Goal: Task Accomplishment & Management: Manage account settings

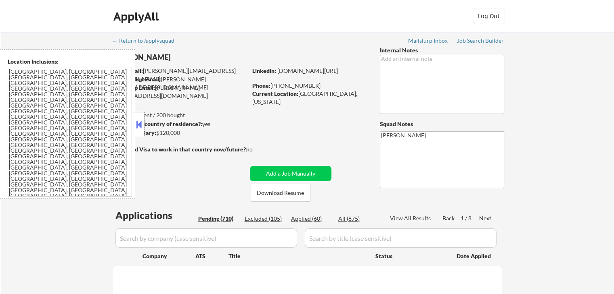
click at [139, 127] on button at bounding box center [138, 125] width 9 height 12
select select ""pending""
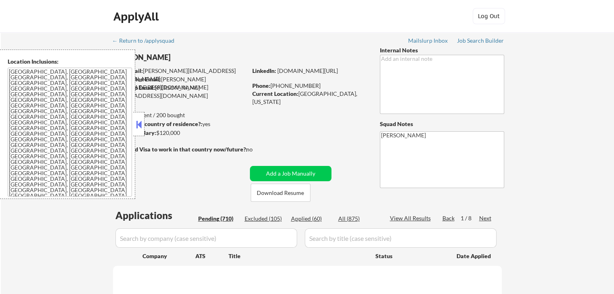
select select ""pending""
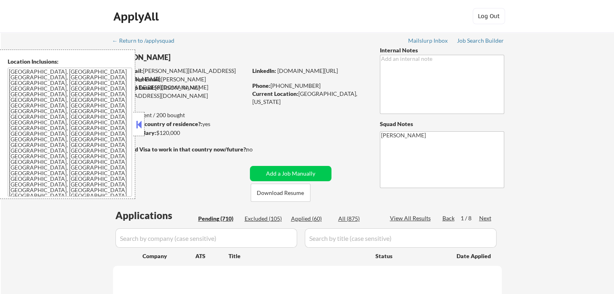
select select ""pending""
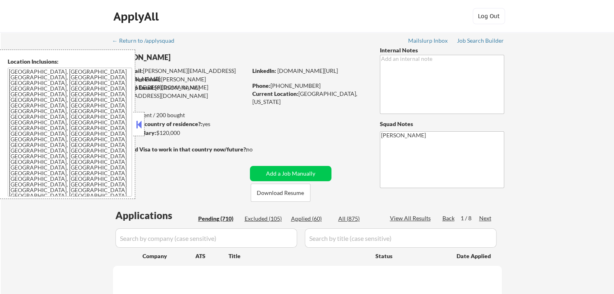
select select ""pending""
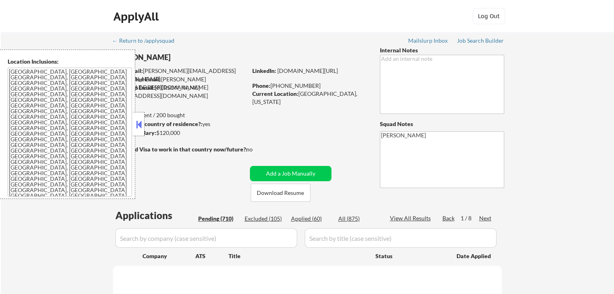
select select ""pending""
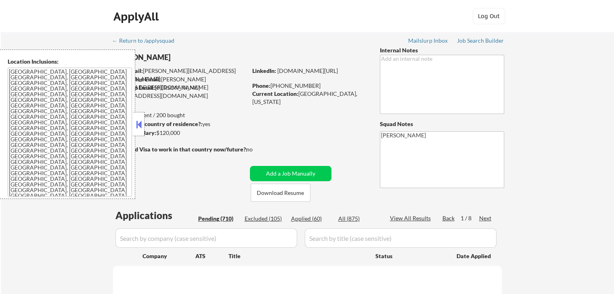
select select ""pending""
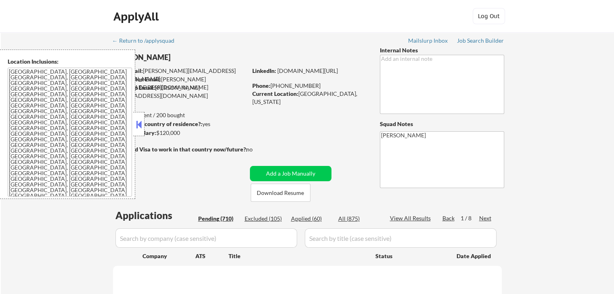
select select ""pending""
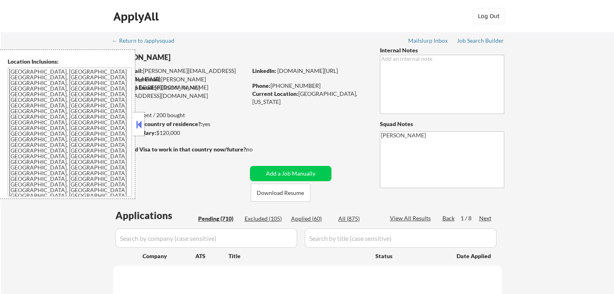
select select ""pending""
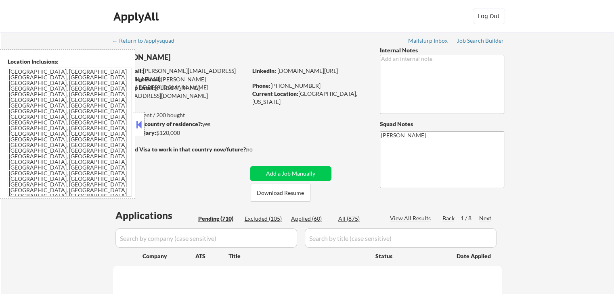
select select ""pending""
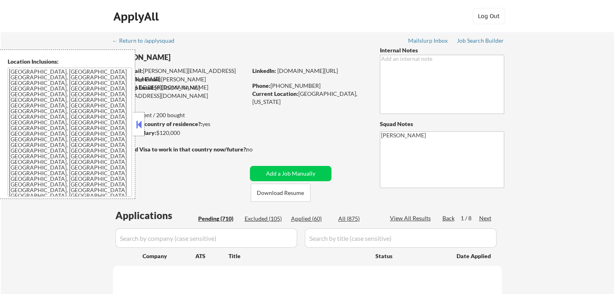
select select ""pending""
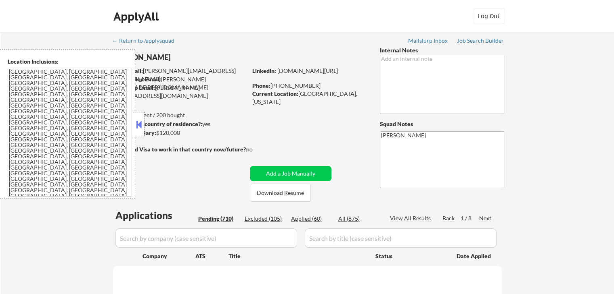
select select ""pending""
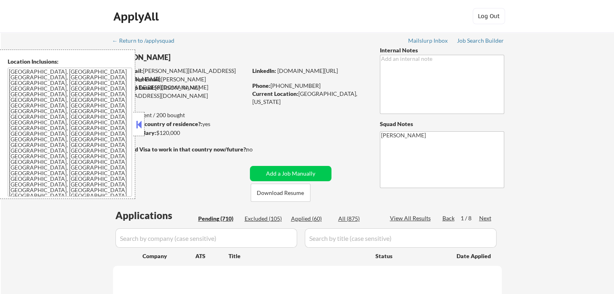
select select ""pending""
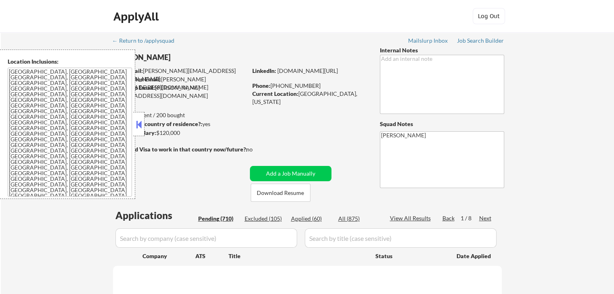
select select ""pending""
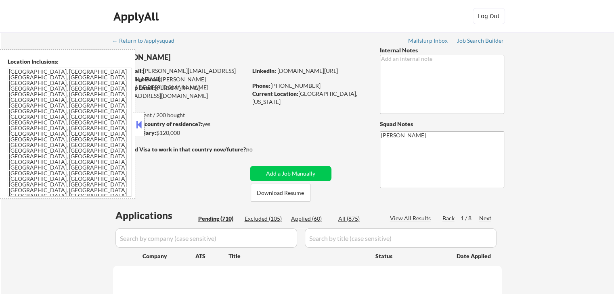
select select ""pending""
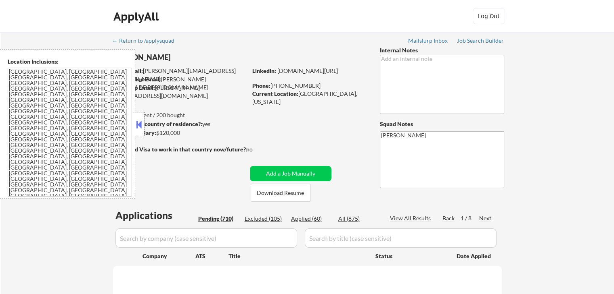
select select ""pending""
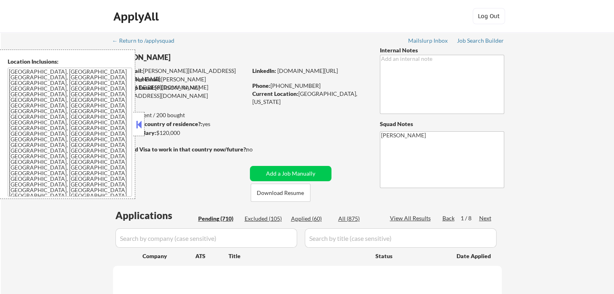
select select ""pending""
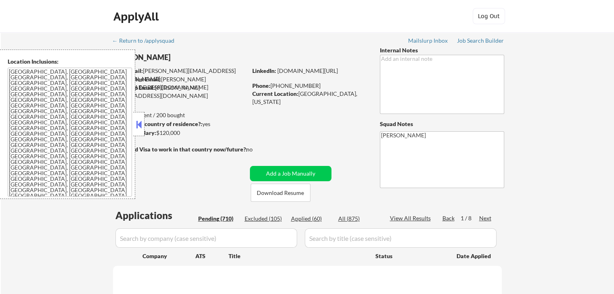
select select ""pending""
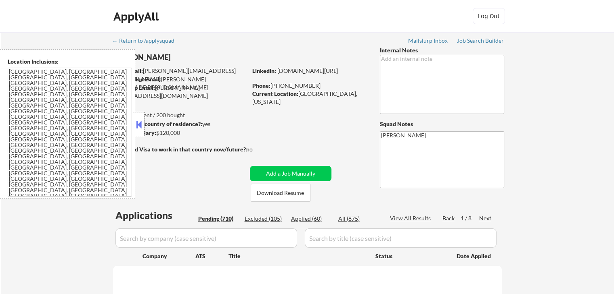
select select ""pending""
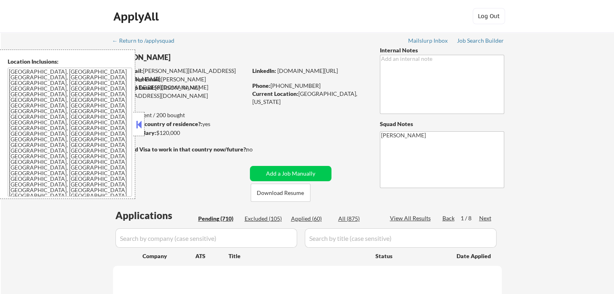
select select ""pending""
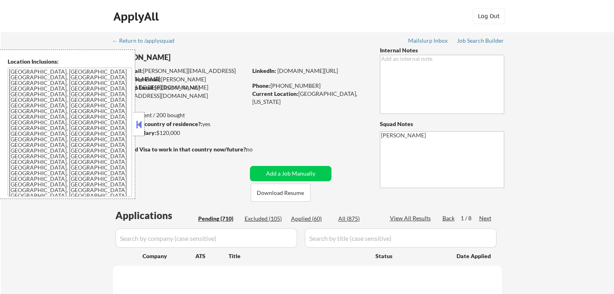
select select ""pending""
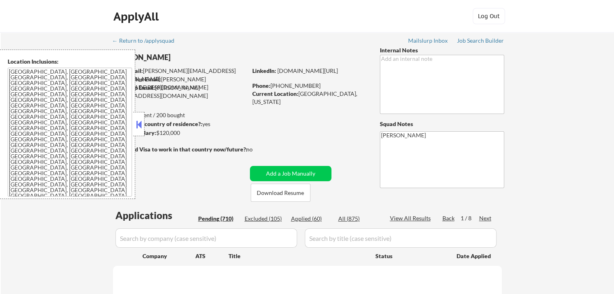
select select ""pending""
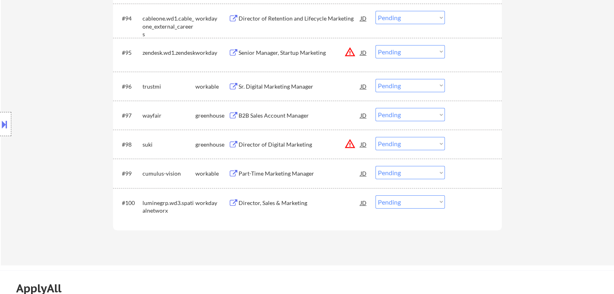
scroll to position [3127, 0]
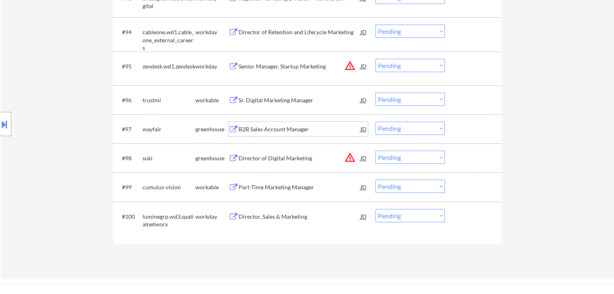
click at [269, 128] on div "B2B Sales Account Manager" at bounding box center [299, 129] width 122 height 8
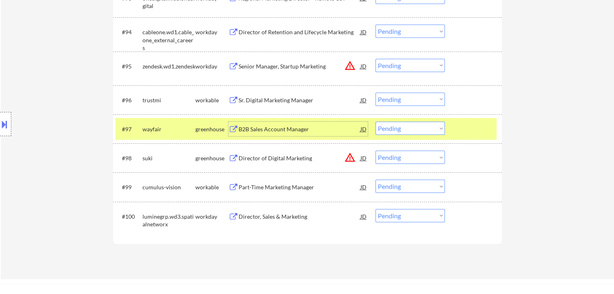
click at [423, 131] on select "Choose an option... Pending Applied Excluded (Questions) Excluded (Expired) Exc…" at bounding box center [409, 128] width 69 height 13
click at [375, 122] on select "Choose an option... Pending Applied Excluded (Questions) Excluded (Expired) Exc…" at bounding box center [409, 128] width 69 height 13
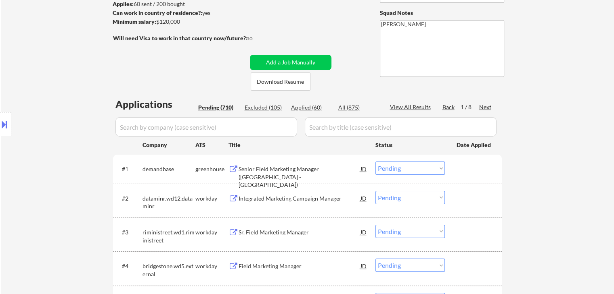
scroll to position [63, 0]
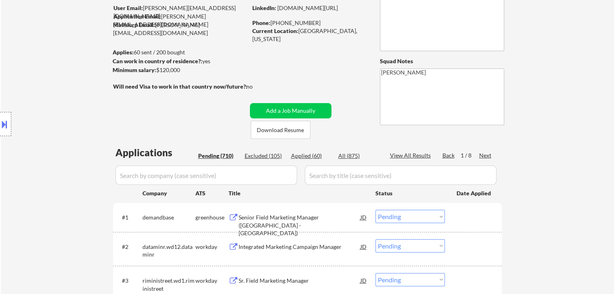
click at [484, 157] on div "Next" at bounding box center [485, 156] width 13 height 8
select select ""pending""
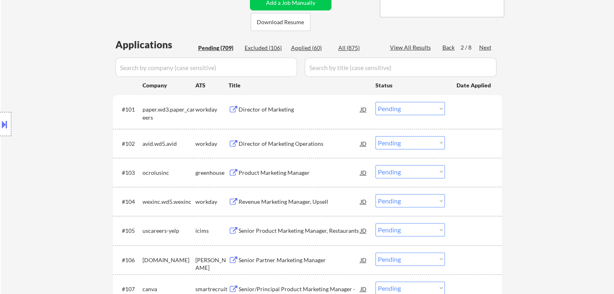
scroll to position [184, 0]
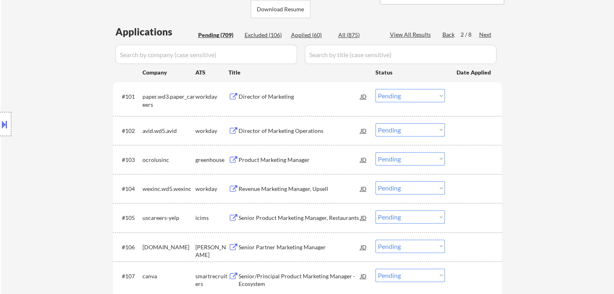
click at [248, 159] on div "Product Marketing Manager" at bounding box center [299, 160] width 122 height 8
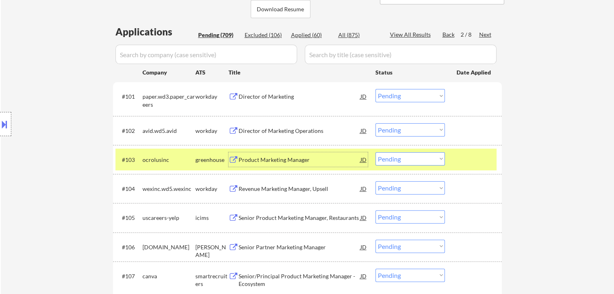
click at [408, 163] on select "Choose an option... Pending Applied Excluded (Questions) Excluded (Expired) Exc…" at bounding box center [409, 158] width 69 height 13
click at [375, 152] on select "Choose an option... Pending Applied Excluded (Questions) Excluded (Expired) Exc…" at bounding box center [409, 158] width 69 height 13
select select ""pending""
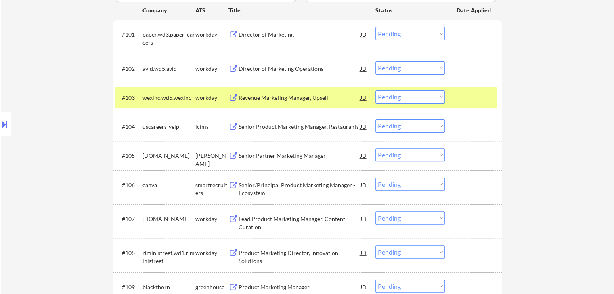
scroll to position [265, 0]
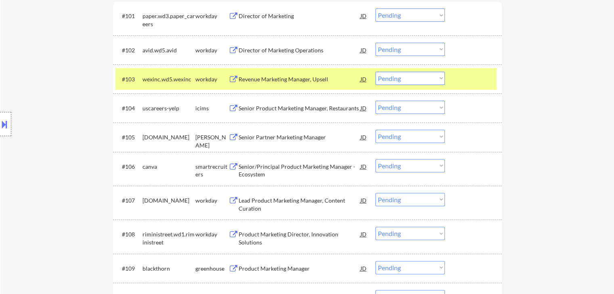
click at [287, 138] on div "Senior Partner Marketing Manager" at bounding box center [299, 138] width 122 height 8
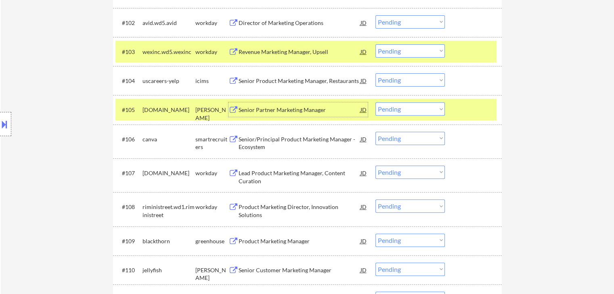
scroll to position [305, 0]
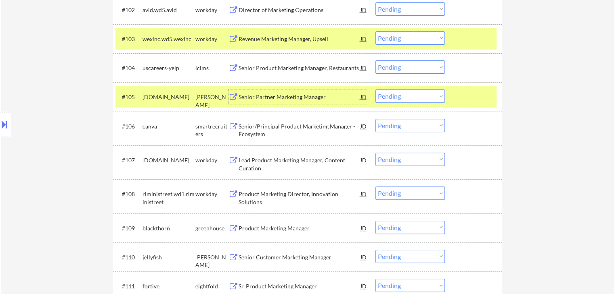
click at [393, 94] on select "Choose an option... Pending Applied Excluded (Questions) Excluded (Expired) Exc…" at bounding box center [409, 96] width 69 height 13
click at [375, 90] on select "Choose an option... Pending Applied Excluded (Questions) Excluded (Expired) Exc…" at bounding box center [409, 96] width 69 height 13
select select ""pending""
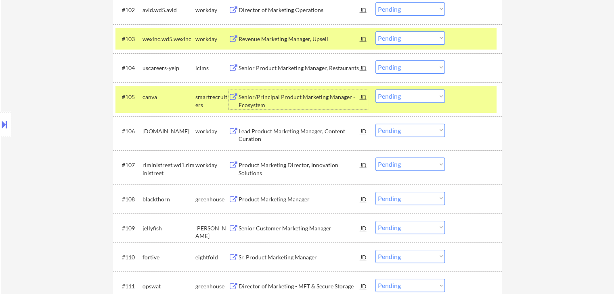
click at [294, 98] on div "Senior/Principal Product Marketing Manager - Ecosystem" at bounding box center [299, 101] width 122 height 16
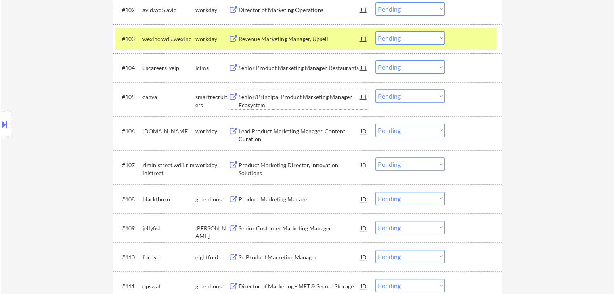
scroll to position [265, 0]
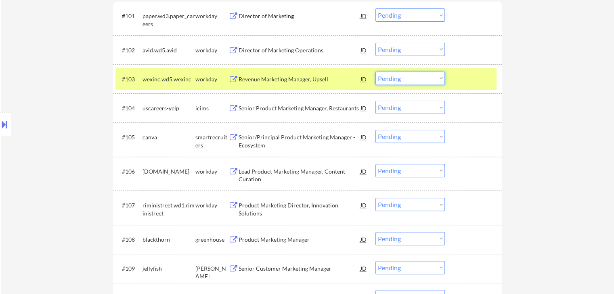
click at [398, 79] on select "Choose an option... Pending Applied Excluded (Questions) Excluded (Expired) Exc…" at bounding box center [409, 78] width 69 height 13
click at [375, 72] on select "Choose an option... Pending Applied Excluded (Questions) Excluded (Expired) Exc…" at bounding box center [409, 78] width 69 height 13
select select ""pending""
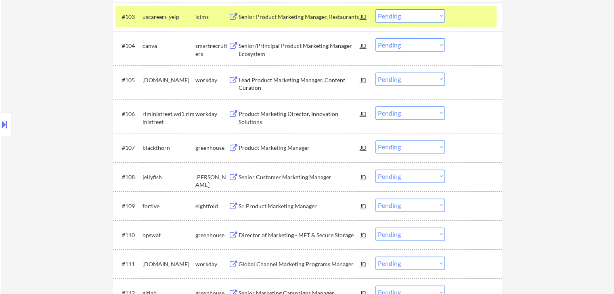
scroll to position [345, 0]
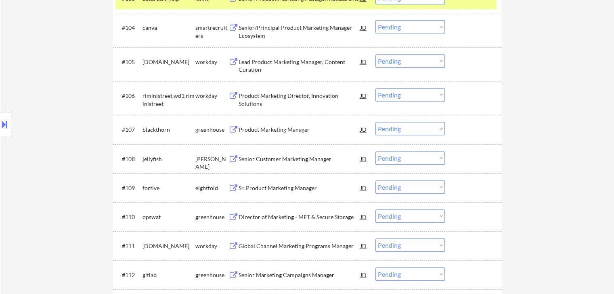
click at [269, 128] on div "Product Marketing Manager" at bounding box center [299, 130] width 122 height 8
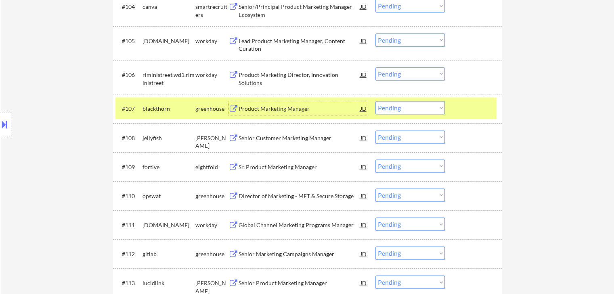
scroll to position [386, 0]
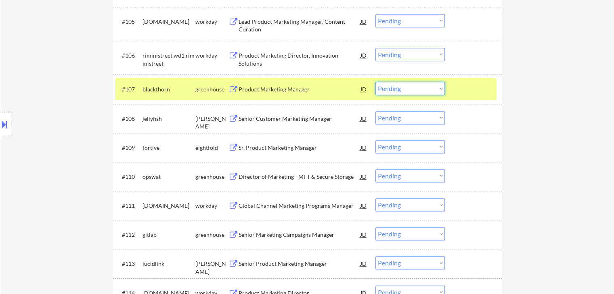
click at [399, 85] on select "Choose an option... Pending Applied Excluded (Questions) Excluded (Expired) Exc…" at bounding box center [409, 88] width 69 height 13
click at [375, 82] on select "Choose an option... Pending Applied Excluded (Questions) Excluded (Expired) Exc…" at bounding box center [409, 88] width 69 height 13
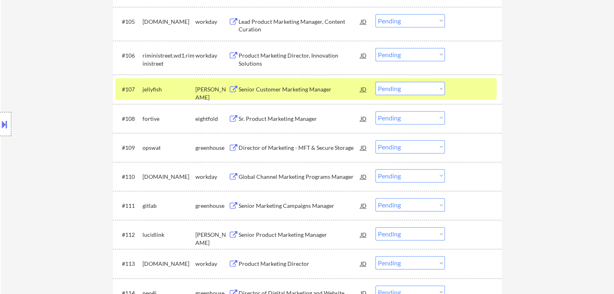
click at [272, 92] on div "Senior Customer Marketing Manager" at bounding box center [299, 90] width 122 height 8
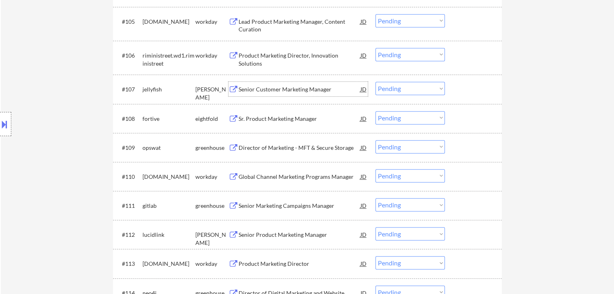
drag, startPoint x: 403, startPoint y: 87, endPoint x: 401, endPoint y: 92, distance: 5.5
click at [403, 88] on select "Choose an option... Pending Applied Excluded (Questions) Excluded (Expired) Exc…" at bounding box center [409, 88] width 69 height 13
click at [375, 82] on select "Choose an option... Pending Applied Excluded (Questions) Excluded (Expired) Exc…" at bounding box center [409, 88] width 69 height 13
select select ""pending""
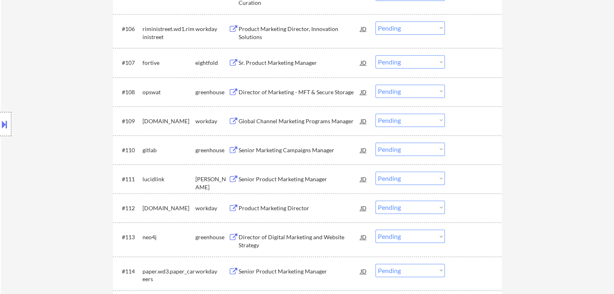
scroll to position [426, 0]
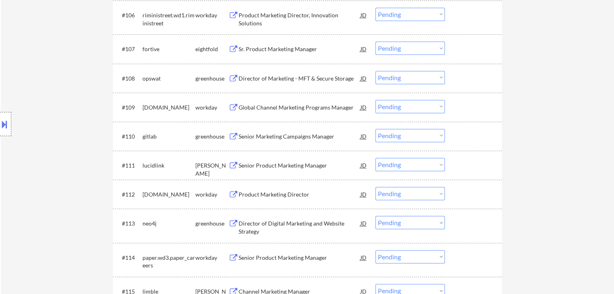
click at [304, 75] on div "Director of Marketing - MFT & Secure Storage" at bounding box center [299, 79] width 122 height 8
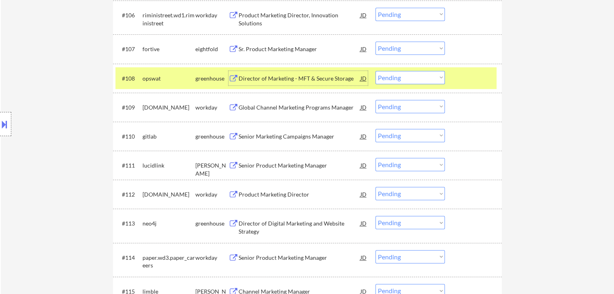
drag, startPoint x: 405, startPoint y: 80, endPoint x: 401, endPoint y: 73, distance: 8.4
click at [405, 80] on select "Choose an option... Pending Applied Excluded (Questions) Excluded (Expired) Exc…" at bounding box center [409, 77] width 69 height 13
click at [375, 71] on select "Choose an option... Pending Applied Excluded (Questions) Excluded (Expired) Exc…" at bounding box center [409, 77] width 69 height 13
select select ""pending""
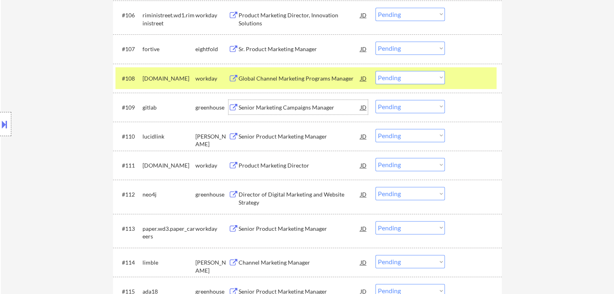
click at [297, 104] on div "Senior Marketing Campaigns Manager" at bounding box center [299, 108] width 122 height 8
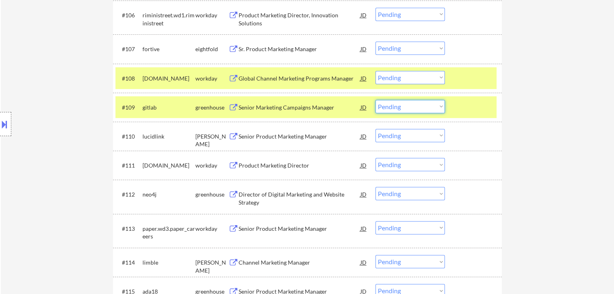
click at [420, 104] on select "Choose an option... Pending Applied Excluded (Questions) Excluded (Expired) Exc…" at bounding box center [409, 106] width 69 height 13
click at [375, 100] on select "Choose an option... Pending Applied Excluded (Questions) Excluded (Expired) Exc…" at bounding box center [409, 106] width 69 height 13
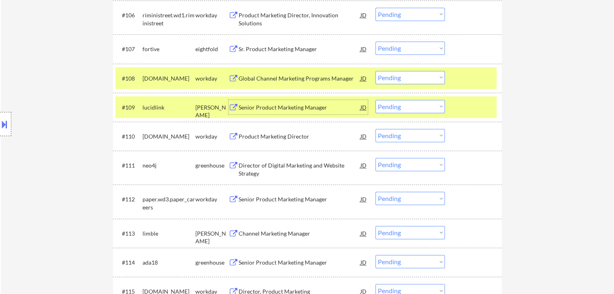
click at [307, 106] on div "Senior Product Marketing Manager" at bounding box center [299, 108] width 122 height 8
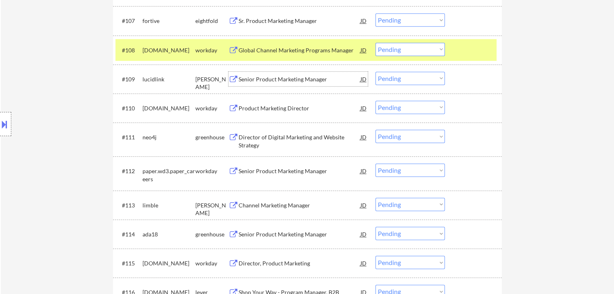
scroll to position [466, 0]
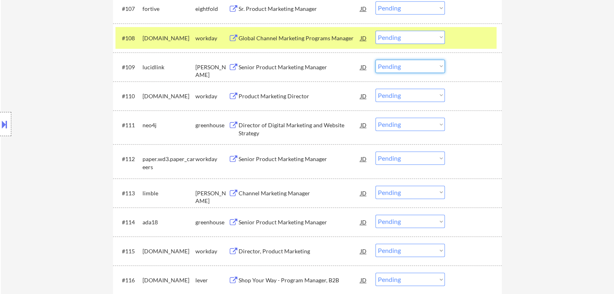
click at [395, 67] on select "Choose an option... Pending Applied Excluded (Questions) Excluded (Expired) Exc…" at bounding box center [409, 66] width 69 height 13
click at [375, 60] on select "Choose an option... Pending Applied Excluded (Questions) Excluded (Expired) Exc…" at bounding box center [409, 66] width 69 height 13
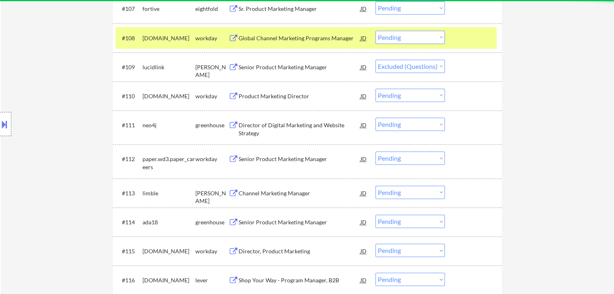
select select ""pending""
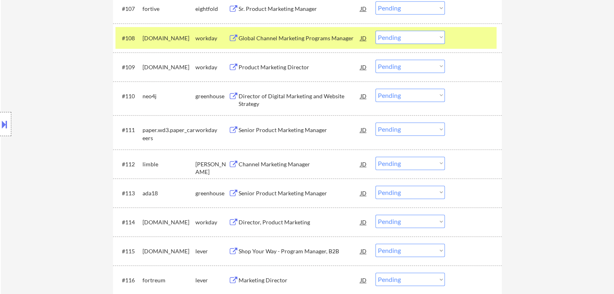
click at [255, 94] on div "Director of Digital Marketing and Website Strategy" at bounding box center [299, 100] width 122 height 16
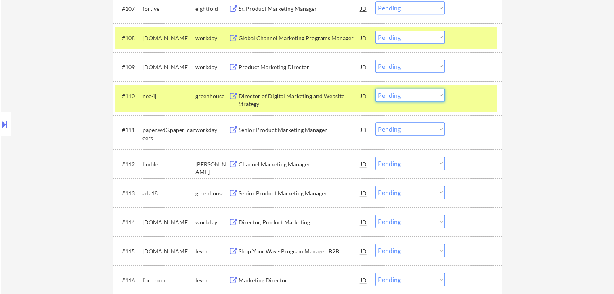
drag, startPoint x: 407, startPoint y: 94, endPoint x: 405, endPoint y: 100, distance: 7.0
click at [407, 94] on select "Choose an option... Pending Applied Excluded (Questions) Excluded (Expired) Exc…" at bounding box center [409, 95] width 69 height 13
click at [375, 89] on select "Choose an option... Pending Applied Excluded (Questions) Excluded (Expired) Exc…" at bounding box center [409, 95] width 69 height 13
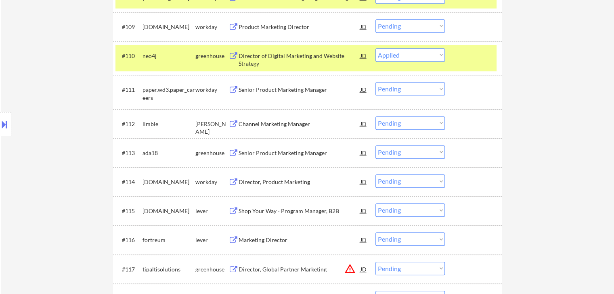
click at [252, 123] on div "Channel Marketing Manager" at bounding box center [299, 124] width 122 height 8
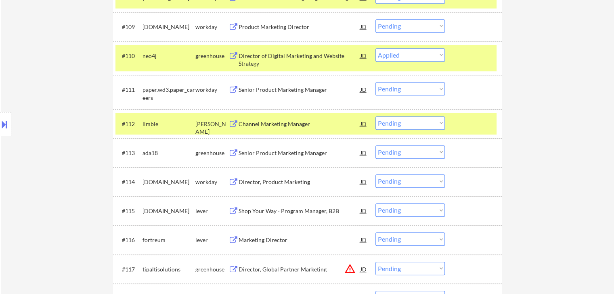
select select ""pending""
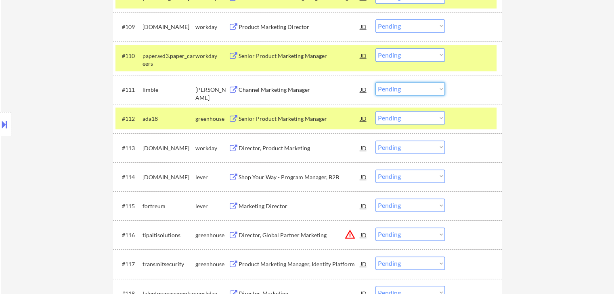
click at [388, 88] on select "Choose an option... Pending Applied Excluded (Questions) Excluded (Expired) Exc…" at bounding box center [409, 88] width 69 height 13
click at [375, 82] on select "Choose an option... Pending Applied Excluded (Questions) Excluded (Expired) Exc…" at bounding box center [409, 88] width 69 height 13
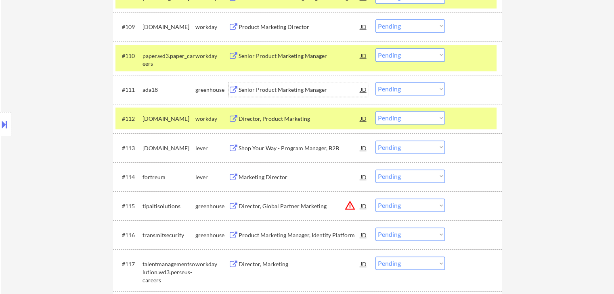
click at [259, 89] on div "Senior Product Marketing Manager" at bounding box center [299, 90] width 122 height 8
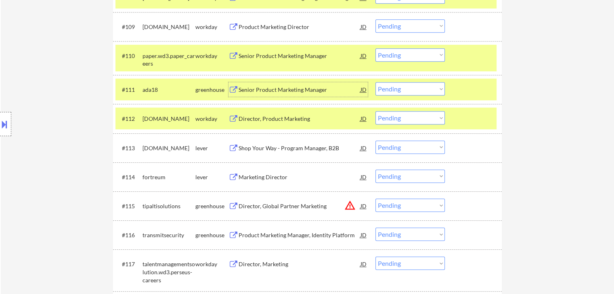
click at [396, 86] on select "Choose an option... Pending Applied Excluded (Questions) Excluded (Expired) Exc…" at bounding box center [409, 88] width 69 height 13
click at [375, 82] on select "Choose an option... Pending Applied Excluded (Questions) Excluded (Expired) Exc…" at bounding box center [409, 88] width 69 height 13
select select ""pending""
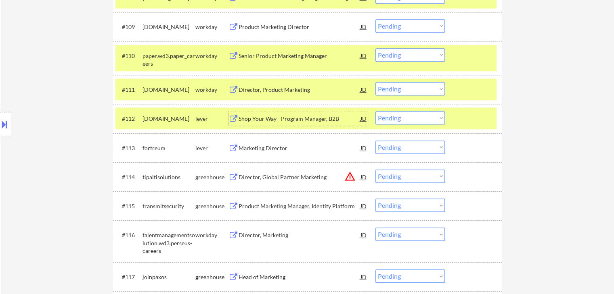
click at [291, 118] on div "Shop Your Way - Program Manager, B2B" at bounding box center [299, 119] width 122 height 8
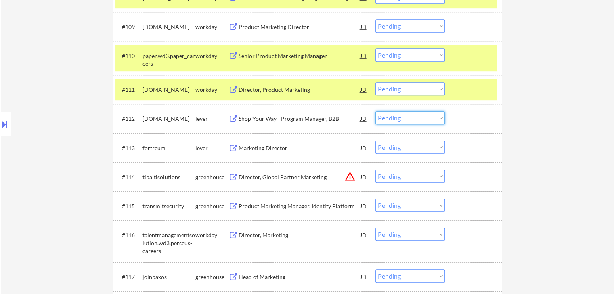
click at [406, 119] on select "Choose an option... Pending Applied Excluded (Questions) Excluded (Expired) Exc…" at bounding box center [409, 117] width 69 height 13
click at [375, 111] on select "Choose an option... Pending Applied Excluded (Questions) Excluded (Expired) Exc…" at bounding box center [409, 117] width 69 height 13
select select ""pending""
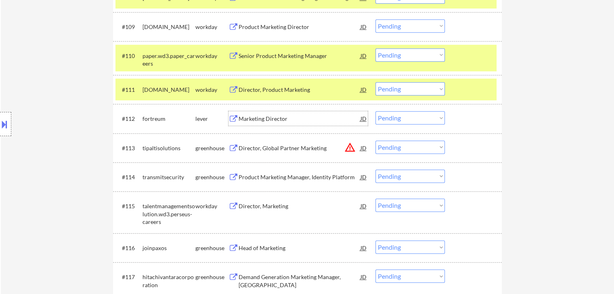
click at [276, 119] on div "Marketing Director" at bounding box center [299, 119] width 122 height 8
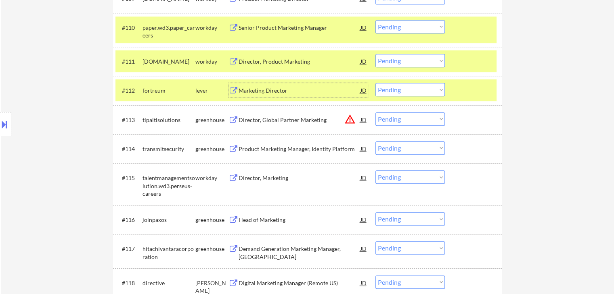
scroll to position [587, 0]
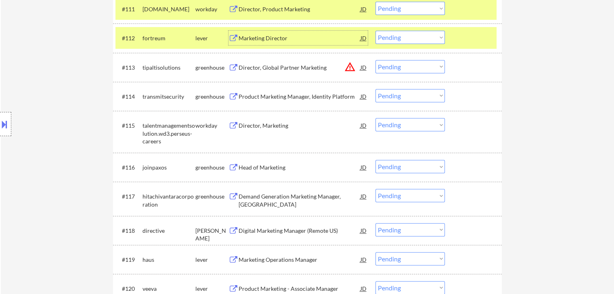
click at [263, 165] on div "Head of Marketing" at bounding box center [299, 168] width 122 height 8
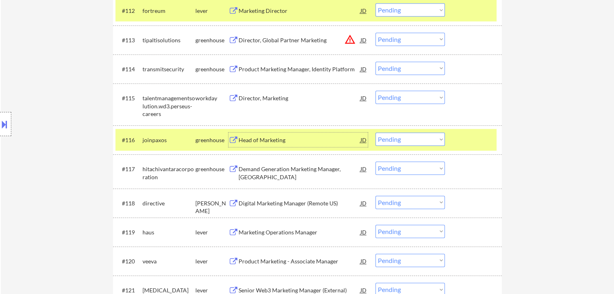
scroll to position [628, 0]
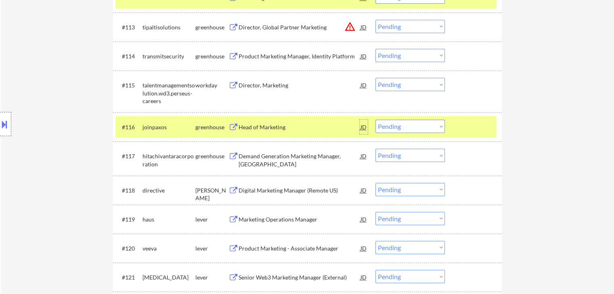
click at [361, 126] on div "JD" at bounding box center [363, 127] width 8 height 15
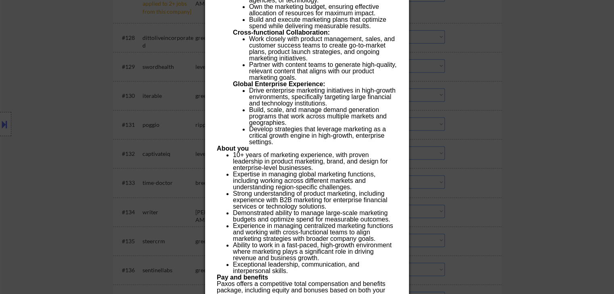
scroll to position [1031, 0]
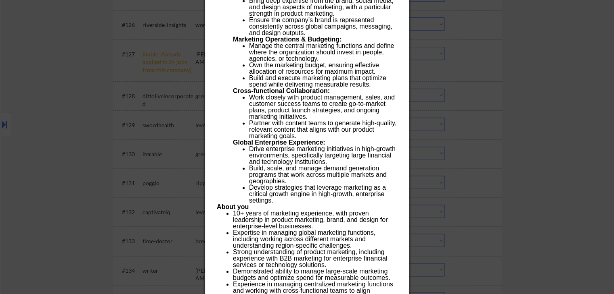
click at [23, 136] on div at bounding box center [307, 147] width 614 height 294
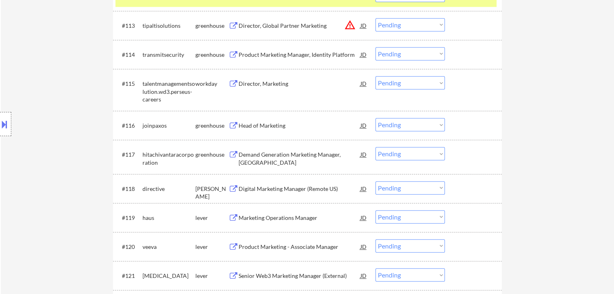
scroll to position [648, 0]
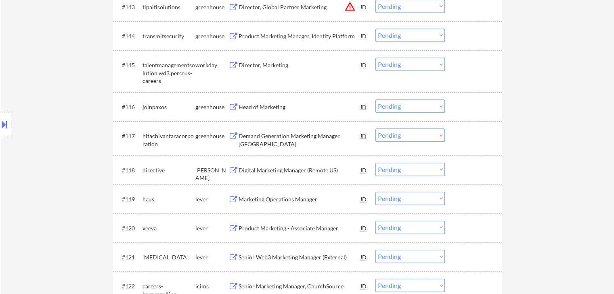
click at [402, 104] on select "Choose an option... Pending Applied Excluded (Questions) Excluded (Expired) Exc…" at bounding box center [409, 106] width 69 height 13
click at [375, 100] on select "Choose an option... Pending Applied Excluded (Questions) Excluded (Expired) Exc…" at bounding box center [409, 106] width 69 height 13
select select ""pending""
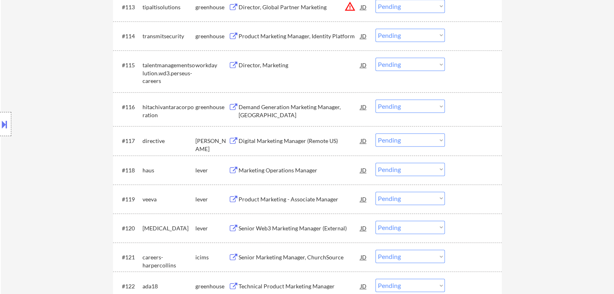
scroll to position [688, 0]
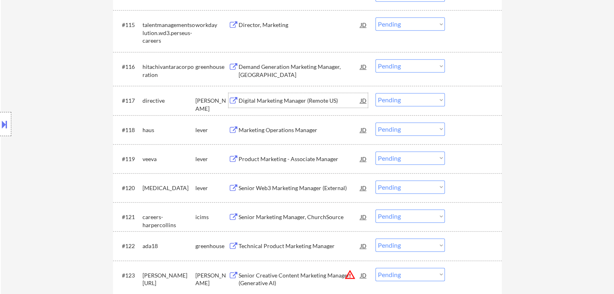
click at [293, 101] on div "Digital Marketing Manager (Remote US)" at bounding box center [299, 101] width 122 height 8
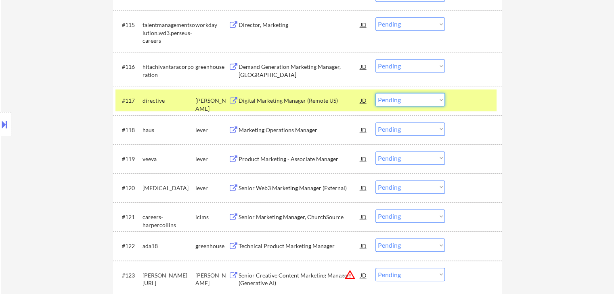
click at [411, 101] on select "Choose an option... Pending Applied Excluded (Questions) Excluded (Expired) Exc…" at bounding box center [409, 99] width 69 height 13
click at [375, 93] on select "Choose an option... Pending Applied Excluded (Questions) Excluded (Expired) Exc…" at bounding box center [409, 99] width 69 height 13
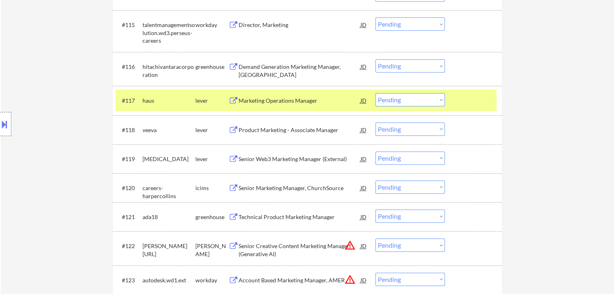
click at [298, 102] on div "Marketing Operations Manager" at bounding box center [299, 101] width 122 height 8
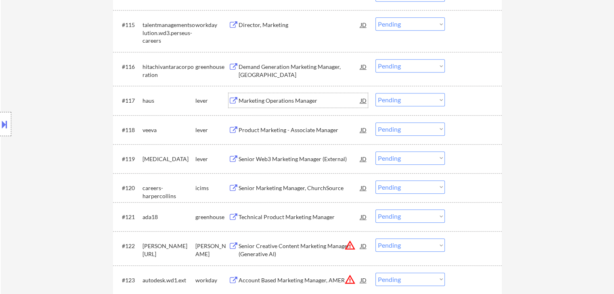
click at [386, 100] on select "Choose an option... Pending Applied Excluded (Questions) Excluded (Expired) Exc…" at bounding box center [409, 99] width 69 height 13
click at [375, 93] on select "Choose an option... Pending Applied Excluded (Questions) Excluded (Expired) Exc…" at bounding box center [409, 99] width 69 height 13
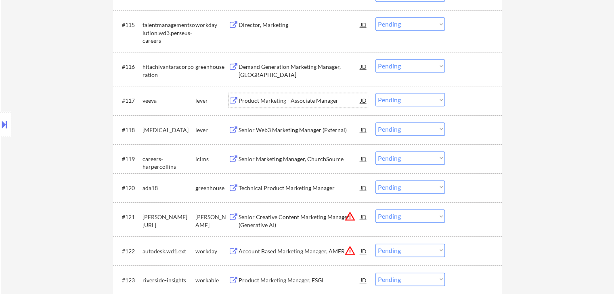
click at [281, 100] on div "Product Marketing - Associate Manager" at bounding box center [299, 101] width 122 height 8
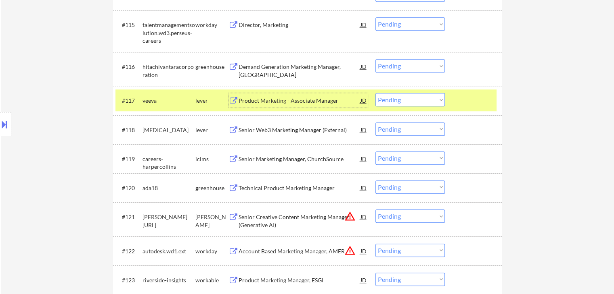
click at [404, 104] on select "Choose an option... Pending Applied Excluded (Questions) Excluded (Expired) Exc…" at bounding box center [409, 99] width 69 height 13
click at [375, 93] on select "Choose an option... Pending Applied Excluded (Questions) Excluded (Expired) Exc…" at bounding box center [409, 99] width 69 height 13
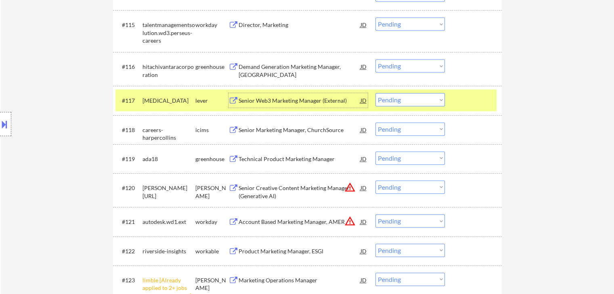
click at [293, 98] on div "Senior Web3 Marketing Manager (External)" at bounding box center [299, 101] width 122 height 8
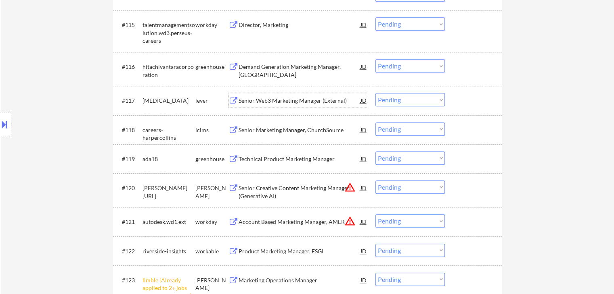
click at [386, 100] on select "Choose an option... Pending Applied Excluded (Questions) Excluded (Expired) Exc…" at bounding box center [409, 99] width 69 height 13
click at [375, 93] on select "Choose an option... Pending Applied Excluded (Questions) Excluded (Expired) Exc…" at bounding box center [409, 99] width 69 height 13
select select ""pending""
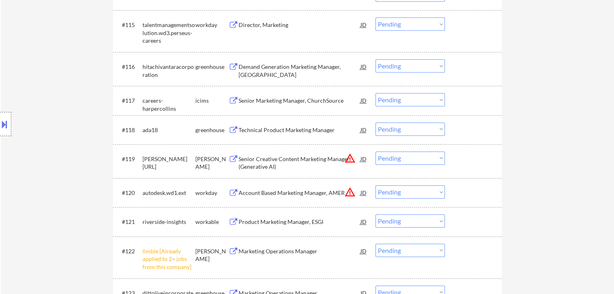
click at [290, 65] on div "Demand Generation Marketing Manager, Americas" at bounding box center [299, 71] width 122 height 16
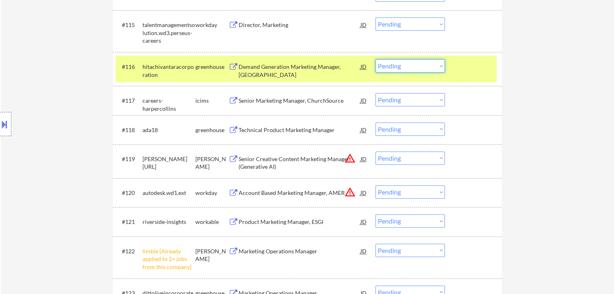
click at [407, 67] on select "Choose an option... Pending Applied Excluded (Questions) Excluded (Expired) Exc…" at bounding box center [409, 65] width 69 height 13
click at [375, 59] on select "Choose an option... Pending Applied Excluded (Questions) Excluded (Expired) Exc…" at bounding box center [409, 65] width 69 height 13
select select ""pending""
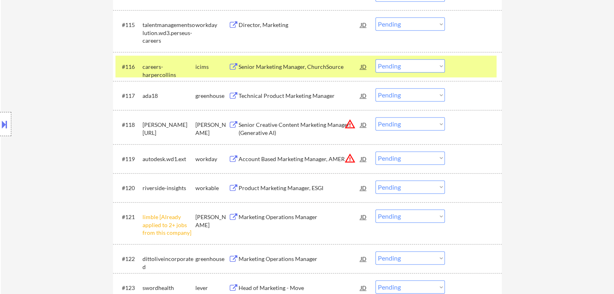
click at [323, 94] on div "Technical Product Marketing Manager" at bounding box center [299, 96] width 122 height 8
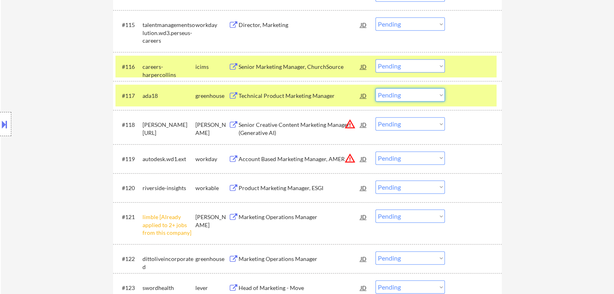
click at [395, 97] on select "Choose an option... Pending Applied Excluded (Questions) Excluded (Expired) Exc…" at bounding box center [409, 94] width 69 height 13
click at [375, 88] on select "Choose an option... Pending Applied Excluded (Questions) Excluded (Expired) Exc…" at bounding box center [409, 94] width 69 height 13
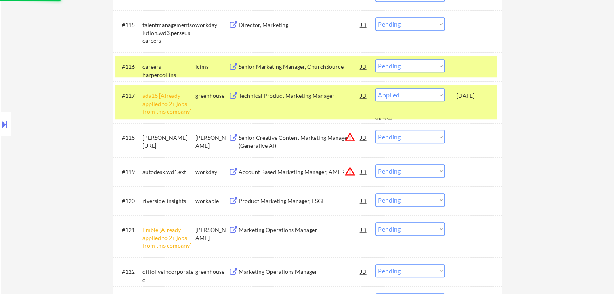
select select ""pending""
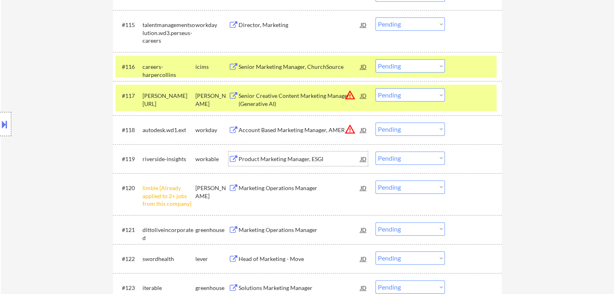
click at [279, 157] on div "Product Marketing Manager, ESGI" at bounding box center [299, 159] width 122 height 8
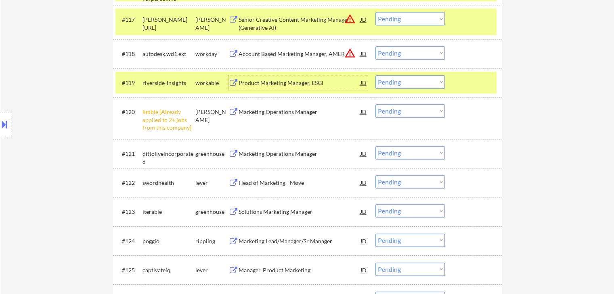
scroll to position [769, 0]
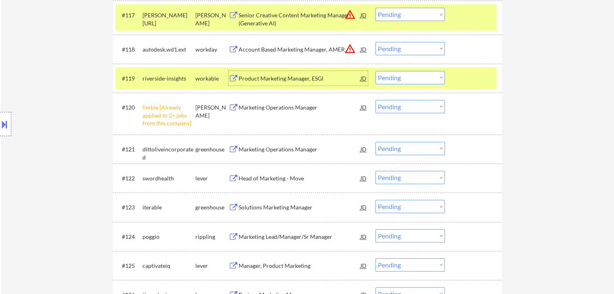
click at [411, 75] on select "Choose an option... Pending Applied Excluded (Questions) Excluded (Expired) Exc…" at bounding box center [409, 77] width 69 height 13
click at [375, 71] on select "Choose an option... Pending Applied Excluded (Questions) Excluded (Expired) Exc…" at bounding box center [409, 77] width 69 height 13
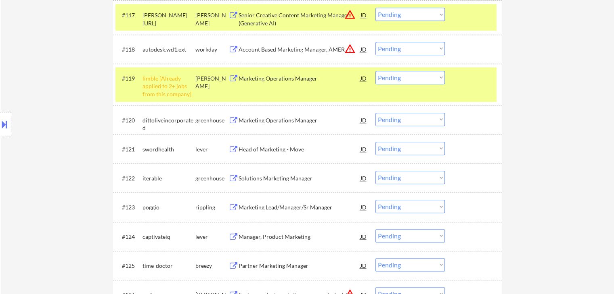
click at [416, 79] on select "Choose an option... Pending Applied Excluded (Questions) Excluded (Expired) Exc…" at bounding box center [409, 77] width 69 height 13
click at [375, 71] on select "Choose an option... Pending Applied Excluded (Questions) Excluded (Expired) Exc…" at bounding box center [409, 77] width 69 height 13
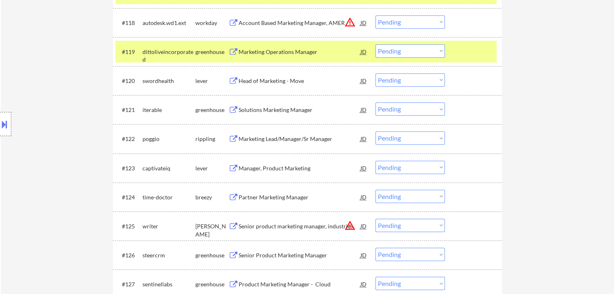
scroll to position [809, 0]
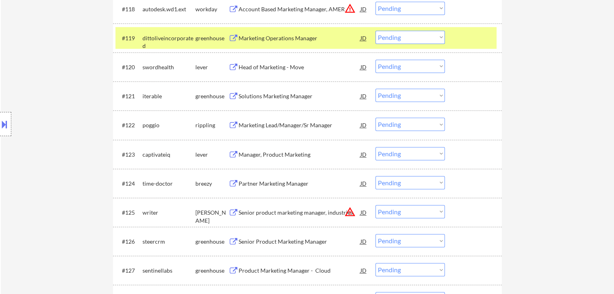
click at [290, 39] on div "Marketing Operations Manager" at bounding box center [299, 38] width 122 height 8
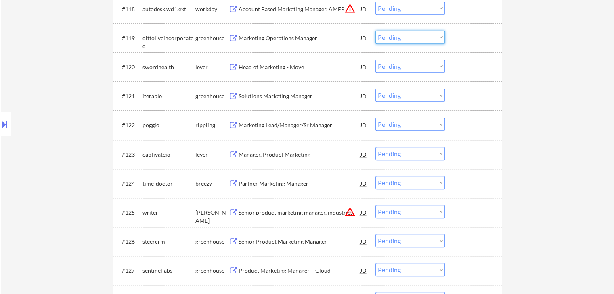
click at [387, 38] on select "Choose an option... Pending Applied Excluded (Questions) Excluded (Expired) Exc…" at bounding box center [409, 37] width 69 height 13
click at [375, 31] on select "Choose an option... Pending Applied Excluded (Questions) Excluded (Expired) Exc…" at bounding box center [409, 37] width 69 height 13
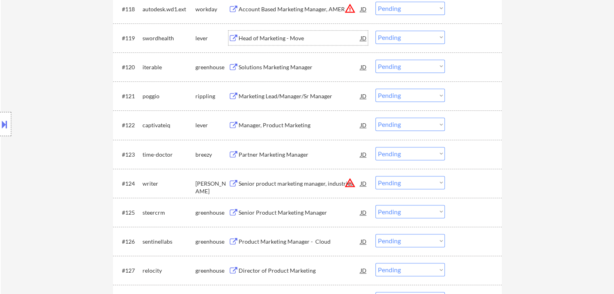
click at [268, 33] on div "Head of Marketing - Move" at bounding box center [299, 38] width 122 height 15
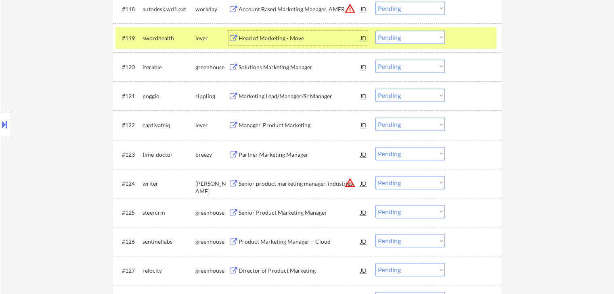
drag, startPoint x: 390, startPoint y: 38, endPoint x: 390, endPoint y: 42, distance: 4.5
click at [390, 38] on select "Choose an option... Pending Applied Excluded (Questions) Excluded (Expired) Exc…" at bounding box center [409, 37] width 69 height 13
click at [375, 31] on select "Choose an option... Pending Applied Excluded (Questions) Excluded (Expired) Exc…" at bounding box center [409, 37] width 69 height 13
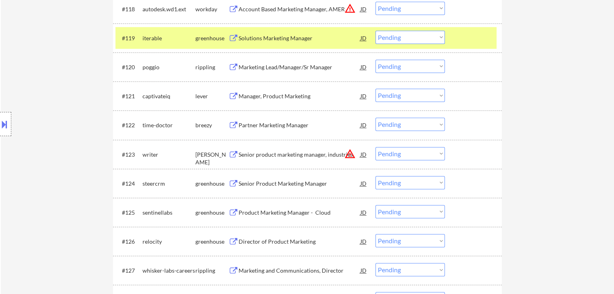
click at [288, 39] on div "Solutions Marketing Manager" at bounding box center [299, 38] width 122 height 8
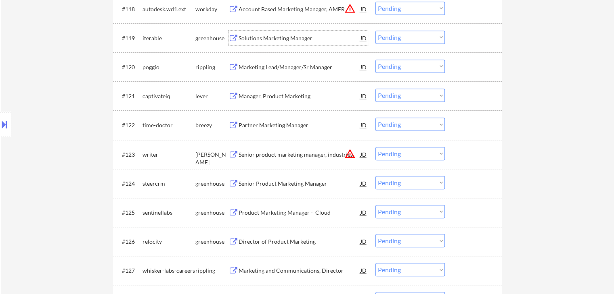
click at [403, 40] on select "Choose an option... Pending Applied Excluded (Questions) Excluded (Expired) Exc…" at bounding box center [409, 37] width 69 height 13
click at [375, 31] on select "Choose an option... Pending Applied Excluded (Questions) Excluded (Expired) Exc…" at bounding box center [409, 37] width 69 height 13
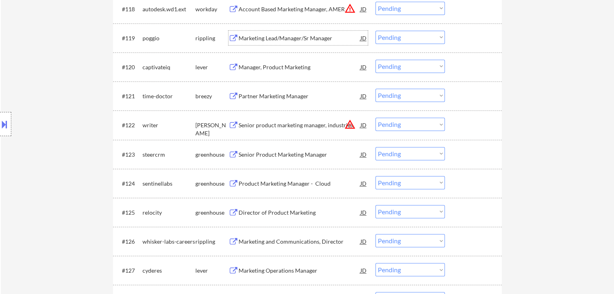
click at [304, 39] on div "Marketing Lead/Manager/Sr Manager" at bounding box center [299, 38] width 122 height 8
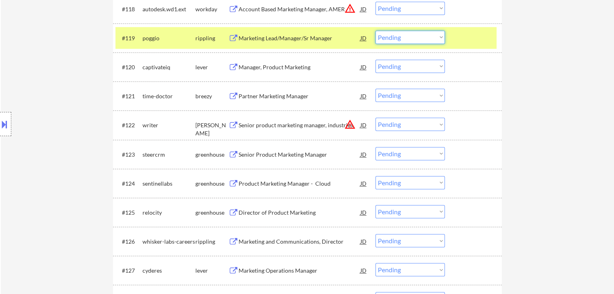
click at [386, 38] on select "Choose an option... Pending Applied Excluded (Questions) Excluded (Expired) Exc…" at bounding box center [409, 37] width 69 height 13
click at [375, 31] on select "Choose an option... Pending Applied Excluded (Questions) Excluded (Expired) Exc…" at bounding box center [409, 37] width 69 height 13
select select ""pending""
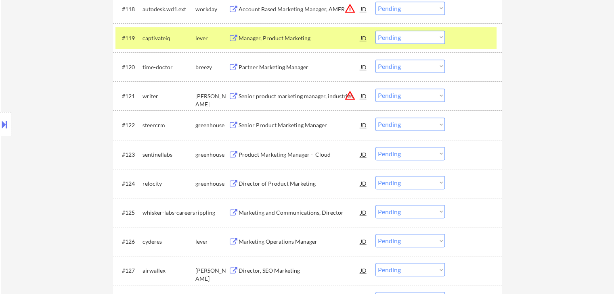
click at [293, 38] on div "Manager, Product Marketing" at bounding box center [299, 38] width 122 height 8
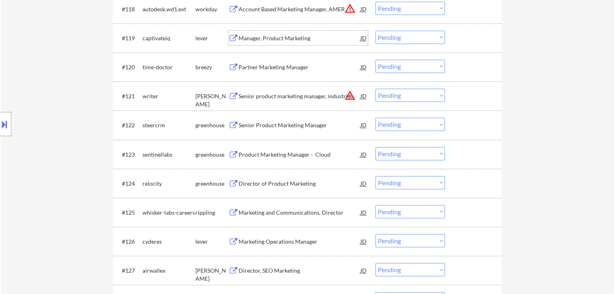
click at [261, 67] on div "Partner Marketing Manager" at bounding box center [299, 67] width 122 height 8
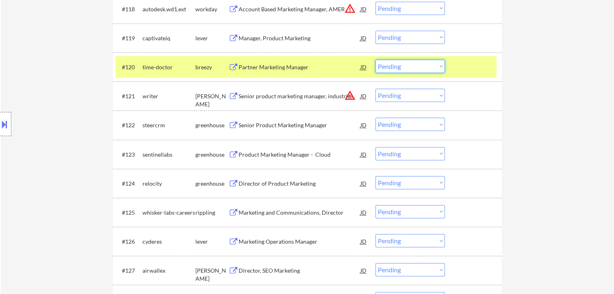
click at [407, 69] on select "Choose an option... Pending Applied Excluded (Questions) Excluded (Expired) Exc…" at bounding box center [409, 66] width 69 height 13
click at [375, 60] on select "Choose an option... Pending Applied Excluded (Questions) Excluded (Expired) Exc…" at bounding box center [409, 66] width 69 height 13
select select ""pending""
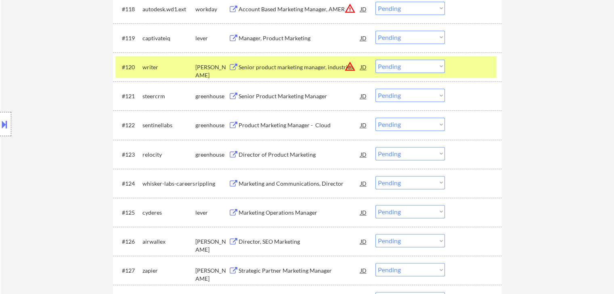
click at [306, 97] on div "Senior Product Marketing Manager" at bounding box center [299, 96] width 122 height 8
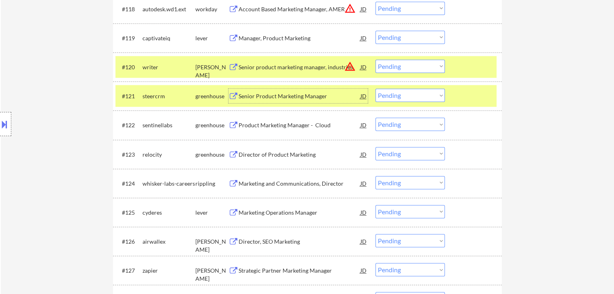
click at [410, 92] on select "Choose an option... Pending Applied Excluded (Questions) Excluded (Expired) Exc…" at bounding box center [409, 95] width 69 height 13
click at [375, 89] on select "Choose an option... Pending Applied Excluded (Questions) Excluded (Expired) Exc…" at bounding box center [409, 95] width 69 height 13
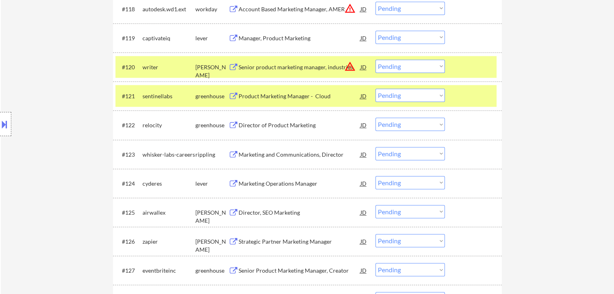
click at [268, 98] on div "Product Marketing Manager - Cloud" at bounding box center [299, 96] width 122 height 8
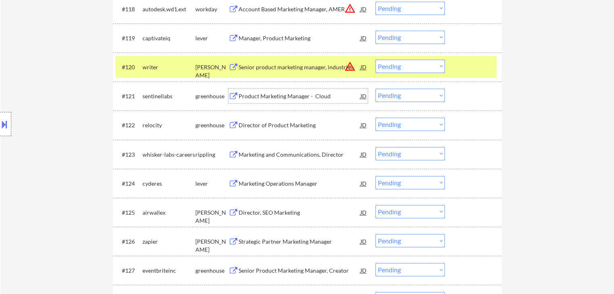
click at [396, 94] on select "Choose an option... Pending Applied Excluded (Questions) Excluded (Expired) Exc…" at bounding box center [409, 95] width 69 height 13
click at [375, 89] on select "Choose an option... Pending Applied Excluded (Questions) Excluded (Expired) Exc…" at bounding box center [409, 95] width 69 height 13
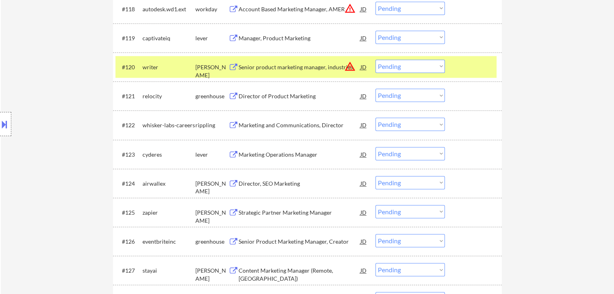
click at [269, 94] on div "Director of Product Marketing" at bounding box center [299, 96] width 122 height 8
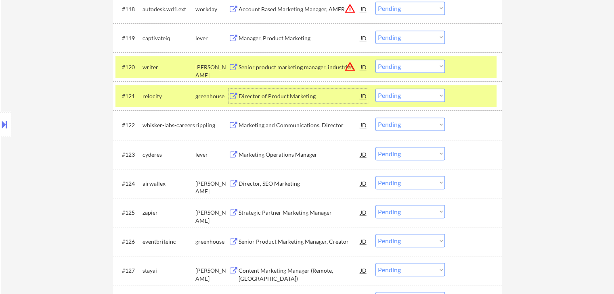
click at [392, 97] on select "Choose an option... Pending Applied Excluded (Questions) Excluded (Expired) Exc…" at bounding box center [409, 95] width 69 height 13
click at [375, 89] on select "Choose an option... Pending Applied Excluded (Questions) Excluded (Expired) Exc…" at bounding box center [409, 95] width 69 height 13
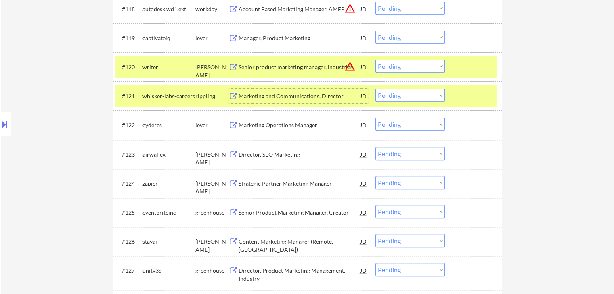
click at [279, 97] on div "Marketing and Communications, Director" at bounding box center [299, 96] width 122 height 8
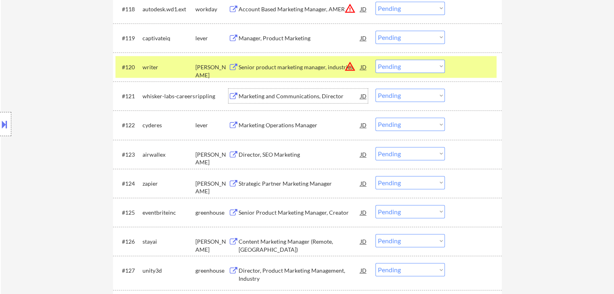
click at [395, 96] on select "Choose an option... Pending Applied Excluded (Questions) Excluded (Expired) Exc…" at bounding box center [409, 95] width 69 height 13
select select ""applied""
click at [375, 89] on select "Choose an option... Pending Applied Excluded (Questions) Excluded (Expired) Exc…" at bounding box center [409, 95] width 69 height 13
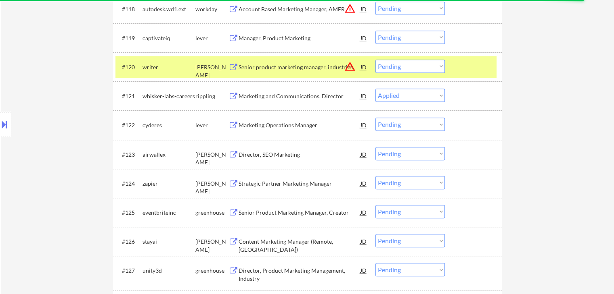
click at [273, 124] on div "Marketing Operations Manager" at bounding box center [299, 125] width 122 height 8
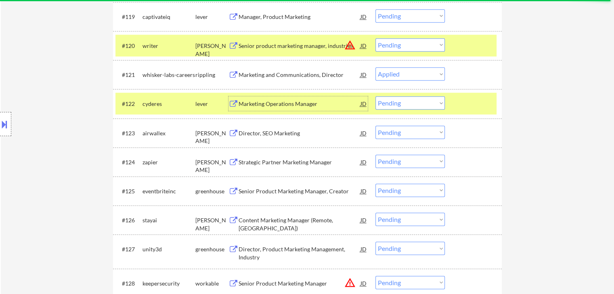
scroll to position [849, 0]
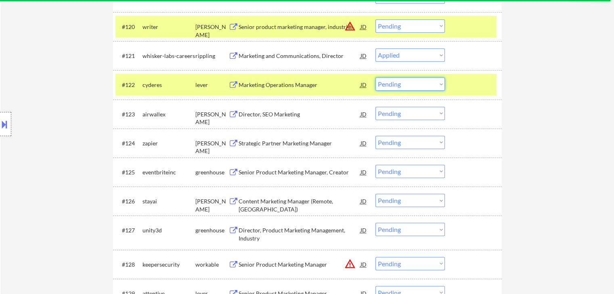
click at [389, 86] on select "Choose an option... Pending Applied Excluded (Questions) Excluded (Expired) Exc…" at bounding box center [409, 83] width 69 height 13
select select ""applied""
click at [375, 77] on select "Choose an option... Pending Applied Excluded (Questions) Excluded (Expired) Exc…" at bounding box center [409, 83] width 69 height 13
click at [264, 115] on div "Director, SEO Marketing" at bounding box center [299, 115] width 122 height 8
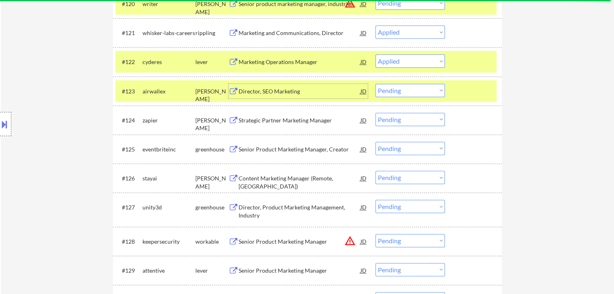
scroll to position [890, 0]
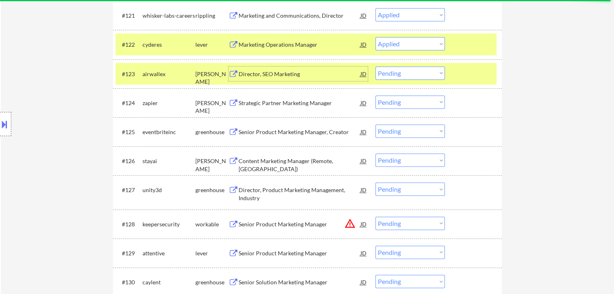
click at [398, 74] on select "Choose an option... Pending Applied Excluded (Questions) Excluded (Expired) Exc…" at bounding box center [409, 73] width 69 height 13
select select ""excluded__expired_""
click at [375, 67] on select "Choose an option... Pending Applied Excluded (Questions) Excluded (Expired) Exc…" at bounding box center [409, 73] width 69 height 13
click at [274, 102] on div "Strategic Partner Marketing Manager" at bounding box center [299, 103] width 122 height 8
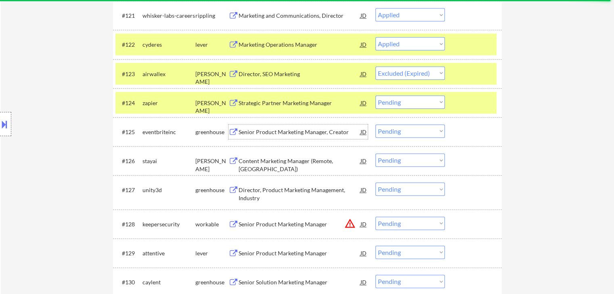
click at [260, 133] on div "Senior Product Marketing Manager, Creator" at bounding box center [299, 132] width 122 height 8
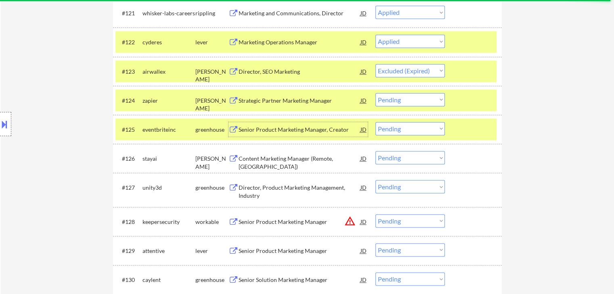
scroll to position [930, 0]
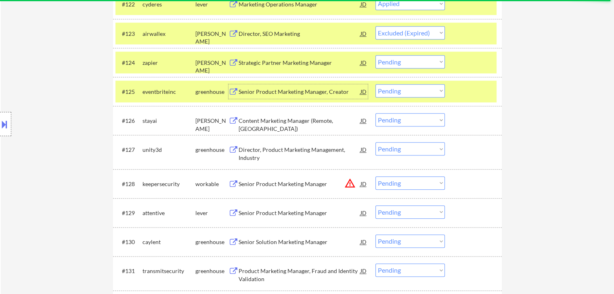
click at [391, 91] on select "Choose an option... Pending Applied Excluded (Questions) Excluded (Expired) Exc…" at bounding box center [409, 90] width 69 height 13
select select ""excluded__expired_""
click at [375, 84] on select "Choose an option... Pending Applied Excluded (Questions) Excluded (Expired) Exc…" at bounding box center [409, 90] width 69 height 13
click at [270, 120] on div "Content Marketing Manager (Remote, USA)" at bounding box center [299, 125] width 122 height 16
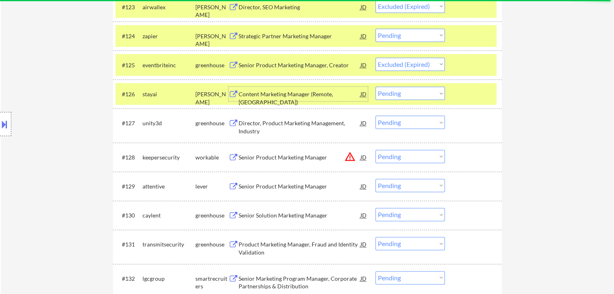
scroll to position [970, 0]
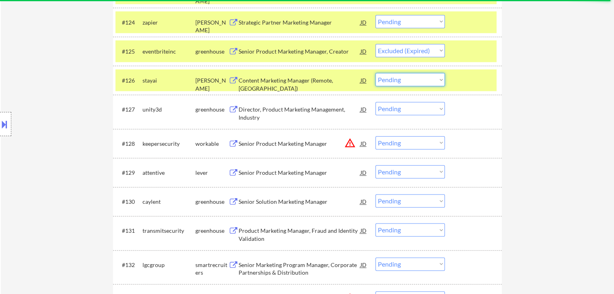
click at [390, 82] on select "Choose an option... Pending Applied Excluded (Questions) Excluded (Expired) Exc…" at bounding box center [409, 79] width 69 height 13
select select ""excluded__expired_""
click at [375, 73] on select "Choose an option... Pending Applied Excluded (Questions) Excluded (Expired) Exc…" at bounding box center [409, 79] width 69 height 13
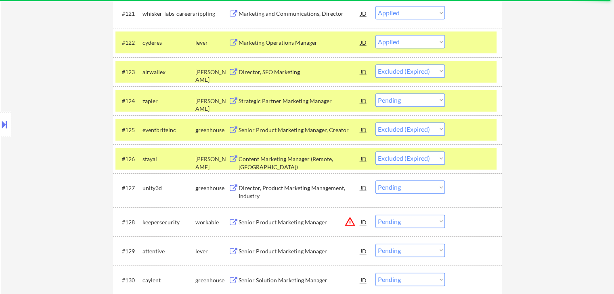
scroll to position [890, 0]
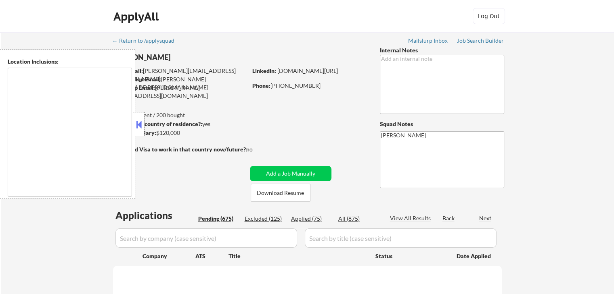
scroll to position [858, 0]
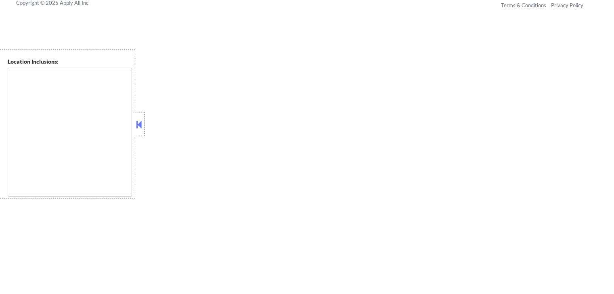
type textarea "[GEOGRAPHIC_DATA], [GEOGRAPHIC_DATA] [GEOGRAPHIC_DATA], [GEOGRAPHIC_DATA] [GEOG…"
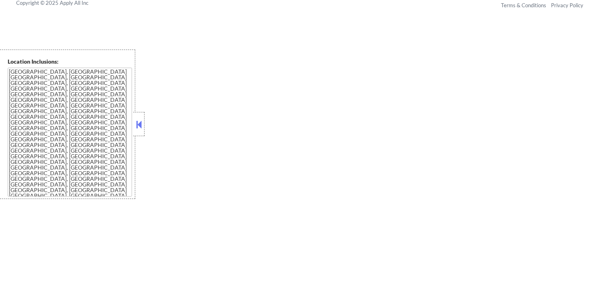
click at [137, 125] on button at bounding box center [138, 125] width 9 height 12
select select ""pending""
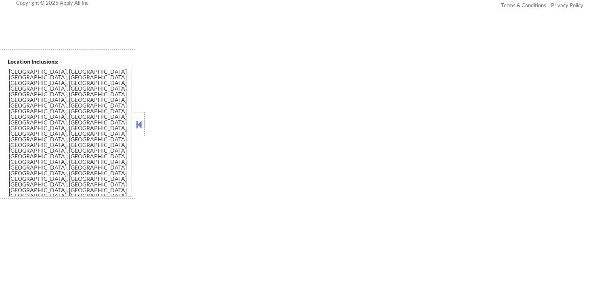
select select ""pending""
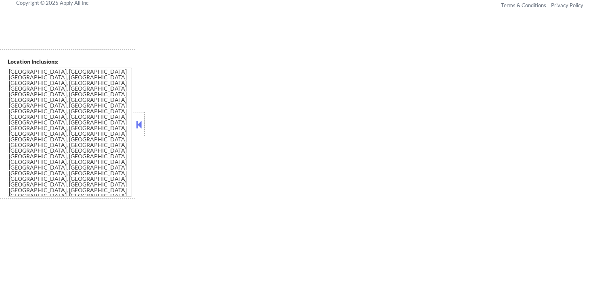
select select ""pending""
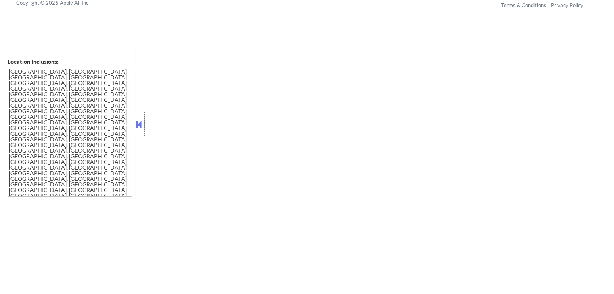
select select ""pending""
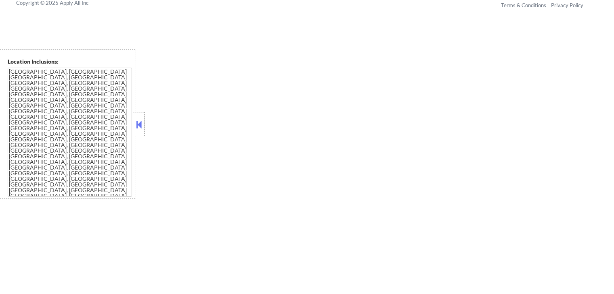
select select ""pending""
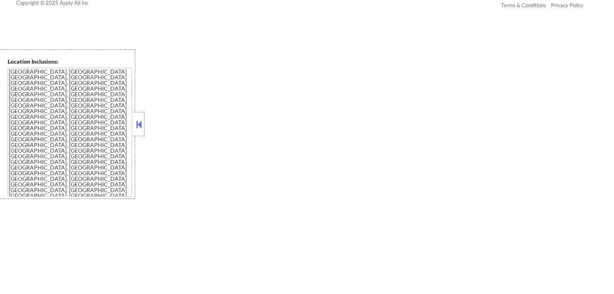
select select ""pending""
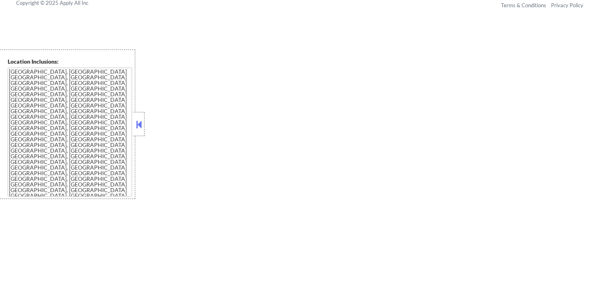
select select ""pending""
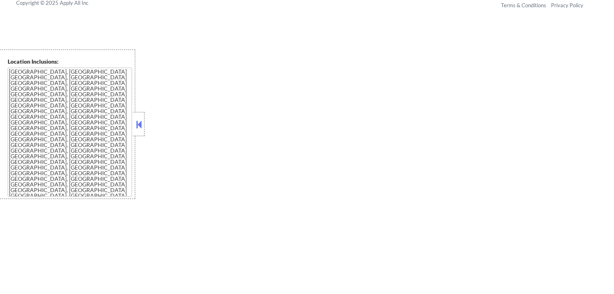
select select ""pending""
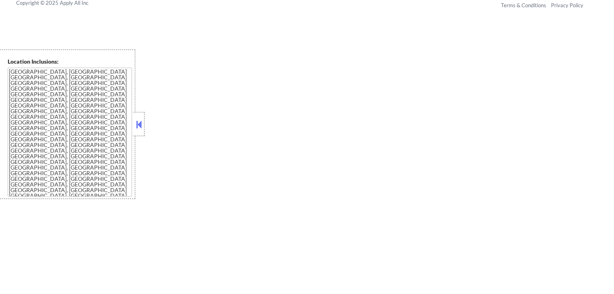
select select ""pending""
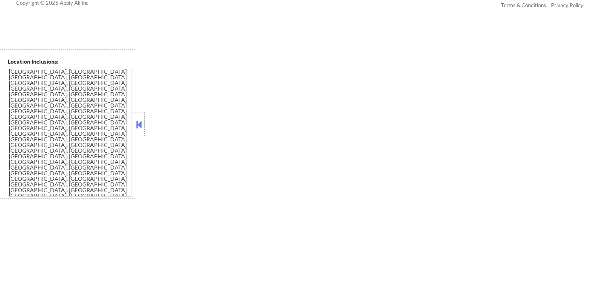
select select ""pending""
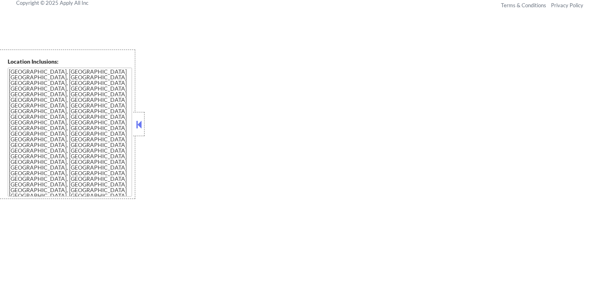
select select ""pending""
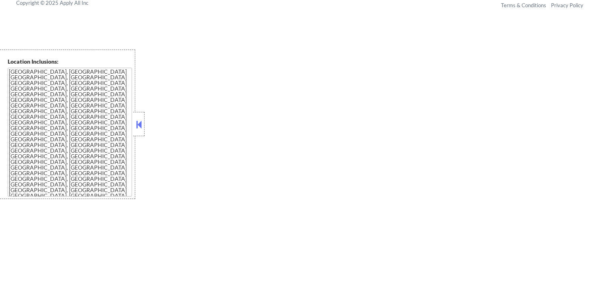
select select ""pending""
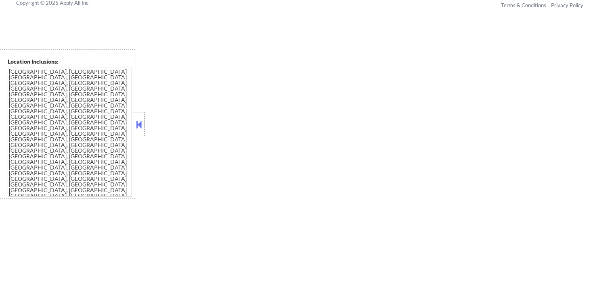
select select ""pending""
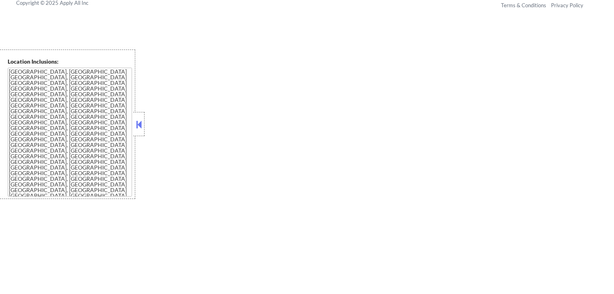
select select ""pending""
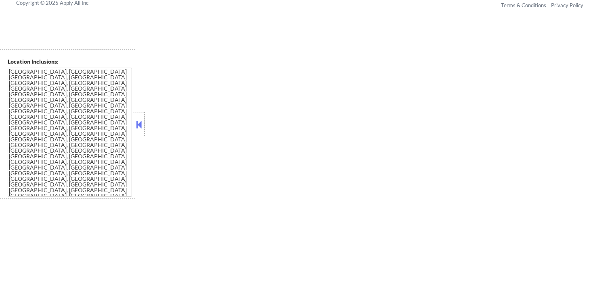
select select ""pending""
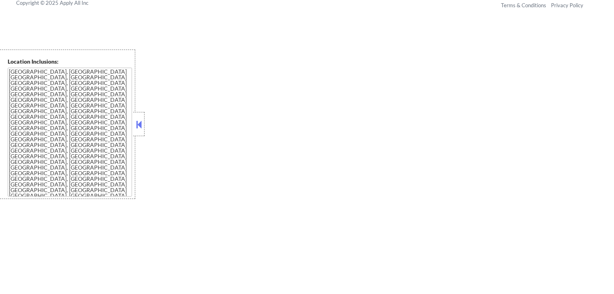
select select ""pending""
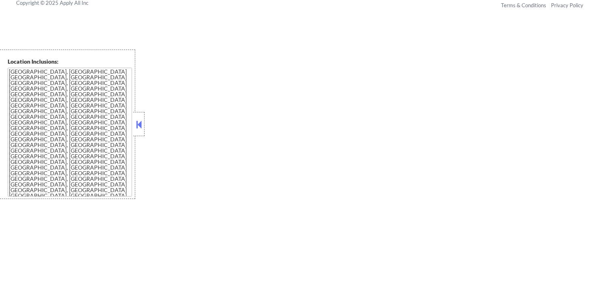
select select ""pending""
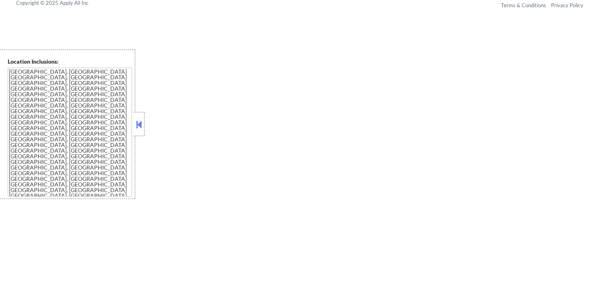
select select ""pending""
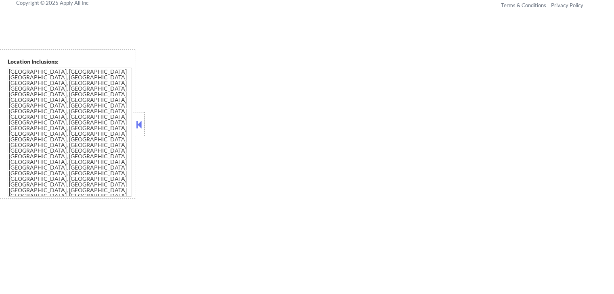
select select ""pending""
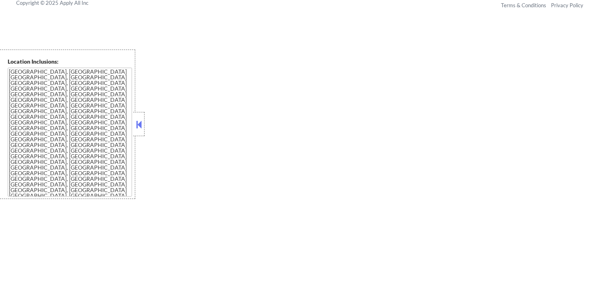
select select ""pending""
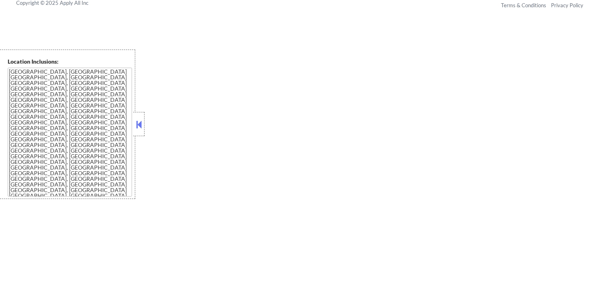
select select ""pending""
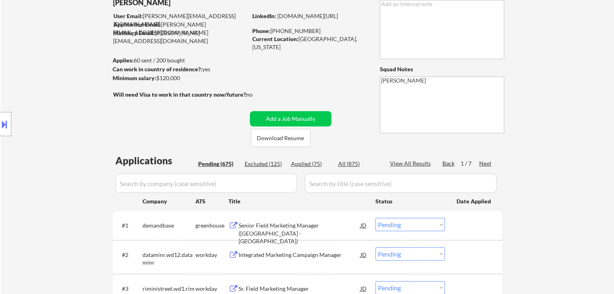
scroll to position [121, 0]
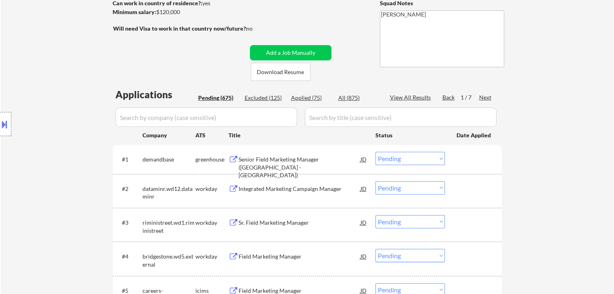
click at [486, 99] on div "Next" at bounding box center [485, 98] width 13 height 8
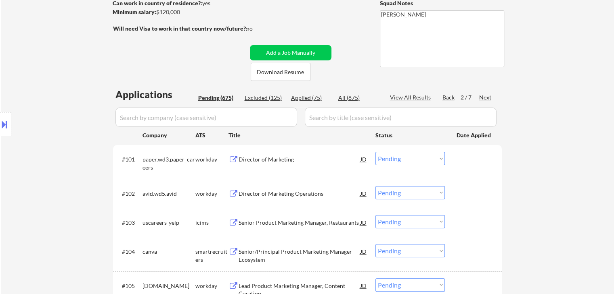
click at [484, 100] on div "Next" at bounding box center [485, 98] width 13 height 8
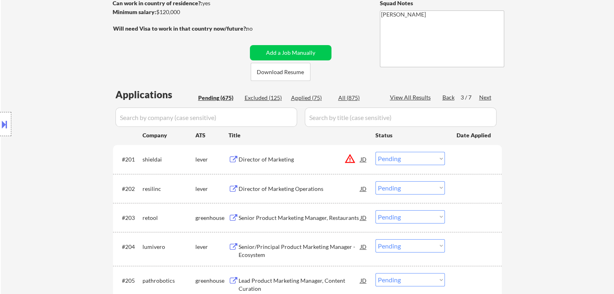
click at [484, 99] on div "Next" at bounding box center [485, 98] width 13 height 8
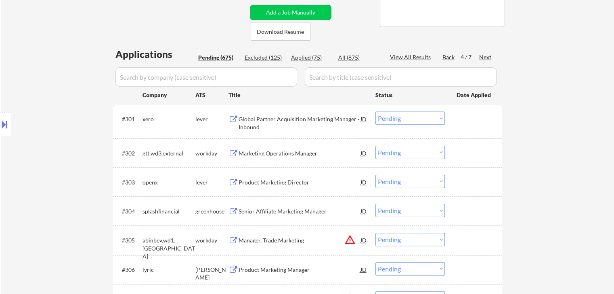
scroll to position [202, 0]
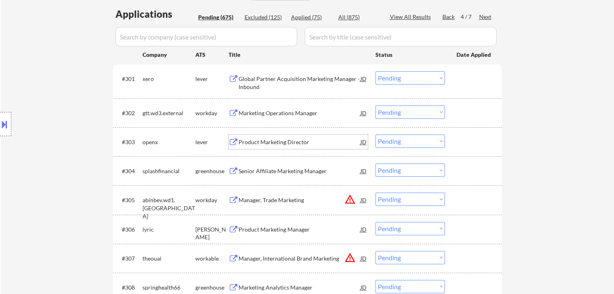
click at [269, 142] on div "Product Marketing Director" at bounding box center [299, 142] width 122 height 8
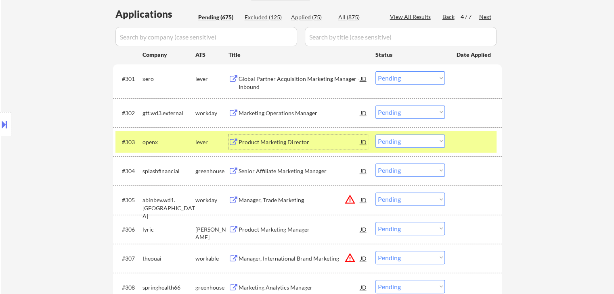
scroll to position [242, 0]
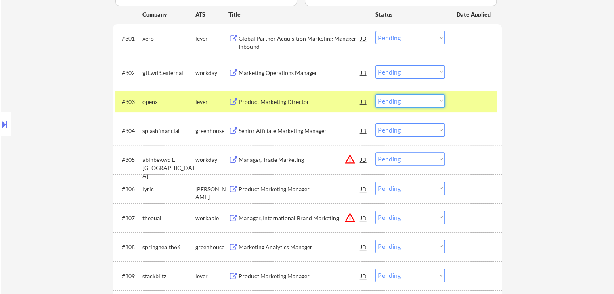
click at [398, 99] on select "Choose an option... Pending Applied Excluded (Questions) Excluded (Expired) Exc…" at bounding box center [409, 100] width 69 height 13
click at [375, 94] on select "Choose an option... Pending Applied Excluded (Questions) Excluded (Expired) Exc…" at bounding box center [409, 100] width 69 height 13
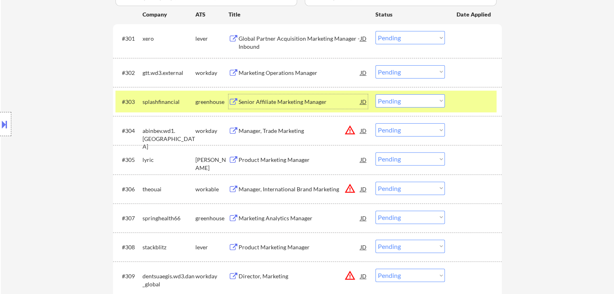
click at [306, 106] on div "Senior Affiliate Marketing Manager" at bounding box center [299, 101] width 122 height 15
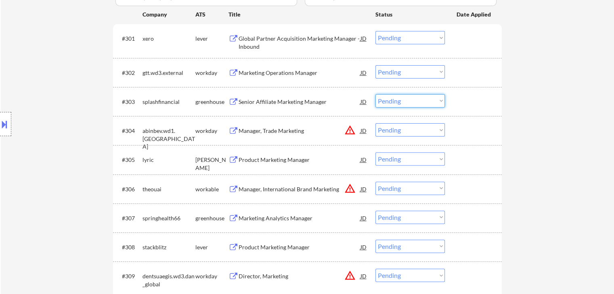
drag, startPoint x: 391, startPoint y: 102, endPoint x: 393, endPoint y: 106, distance: 4.9
click at [391, 102] on select "Choose an option... Pending Applied Excluded (Questions) Excluded (Expired) Exc…" at bounding box center [409, 100] width 69 height 13
click at [375, 94] on select "Choose an option... Pending Applied Excluded (Questions) Excluded (Expired) Exc…" at bounding box center [409, 100] width 69 height 13
select select ""pending""
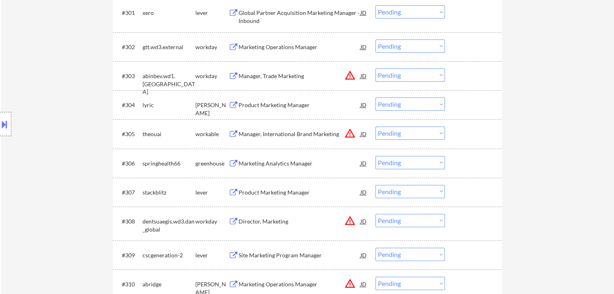
scroll to position [282, 0]
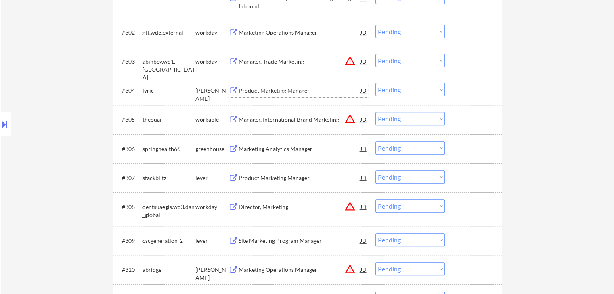
click at [271, 90] on div "Product Marketing Manager" at bounding box center [299, 91] width 122 height 8
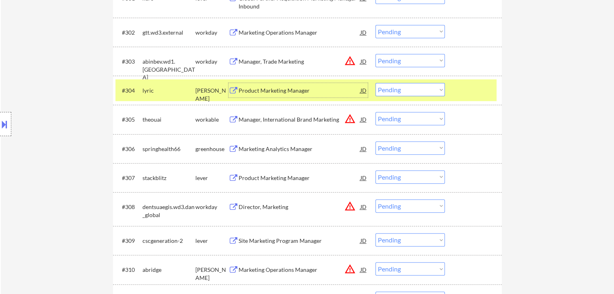
click at [396, 92] on select "Choose an option... Pending Applied Excluded (Questions) Excluded (Expired) Exc…" at bounding box center [409, 89] width 69 height 13
click at [375, 83] on select "Choose an option... Pending Applied Excluded (Questions) Excluded (Expired) Exc…" at bounding box center [409, 89] width 69 height 13
select select ""pending""
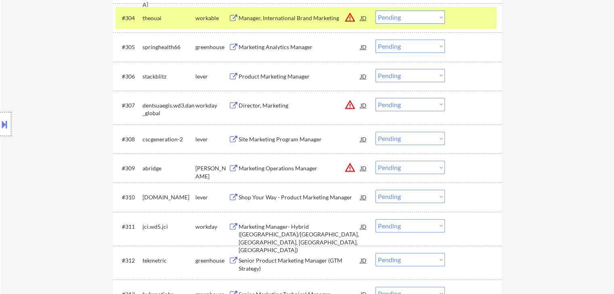
scroll to position [363, 0]
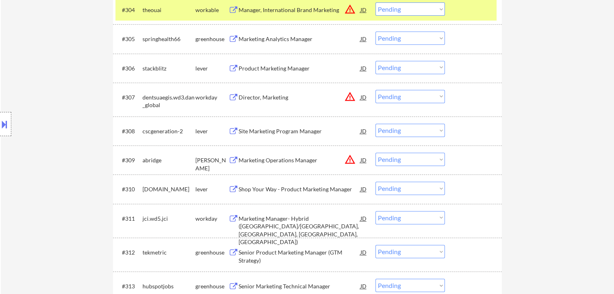
click at [281, 38] on div "Marketing Analytics Manager" at bounding box center [299, 39] width 122 height 8
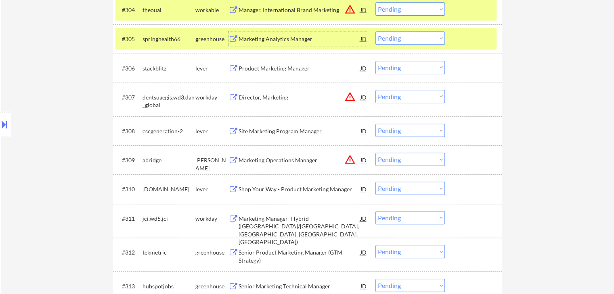
click at [389, 34] on select "Choose an option... Pending Applied Excluded (Questions) Excluded (Expired) Exc…" at bounding box center [409, 37] width 69 height 13
click at [375, 31] on select "Choose an option... Pending Applied Excluded (Questions) Excluded (Expired) Exc…" at bounding box center [409, 37] width 69 height 13
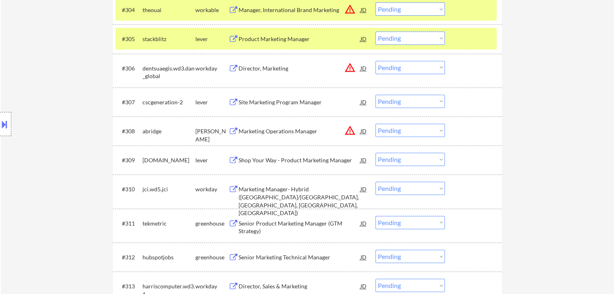
click at [264, 38] on div "Product Marketing Manager" at bounding box center [299, 39] width 122 height 8
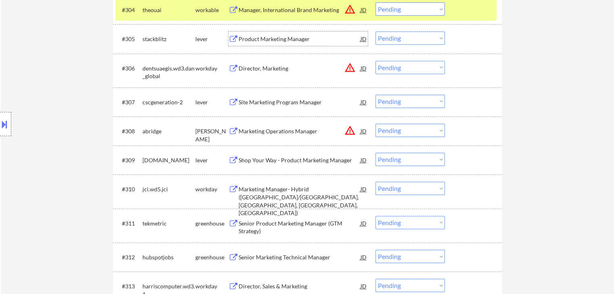
click at [387, 37] on select "Choose an option... Pending Applied Excluded (Questions) Excluded (Expired) Exc…" at bounding box center [409, 37] width 69 height 13
click at [375, 31] on select "Choose an option... Pending Applied Excluded (Questions) Excluded (Expired) Exc…" at bounding box center [409, 37] width 69 height 13
select select ""pending""
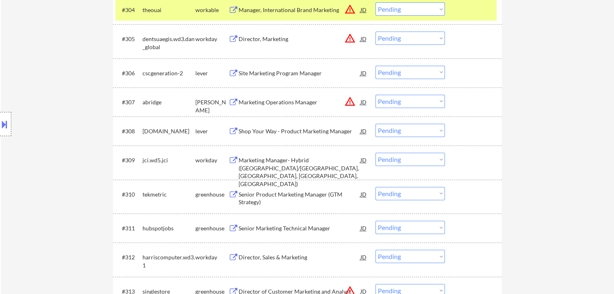
click at [267, 73] on div "Site Marketing Program Manager" at bounding box center [299, 73] width 122 height 8
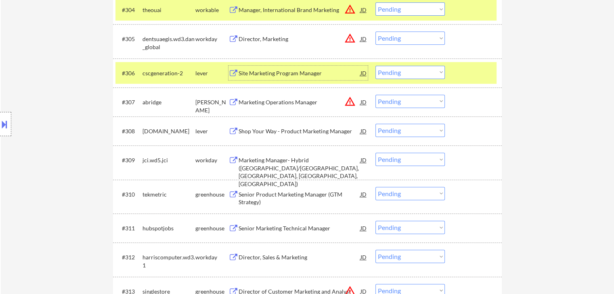
click at [386, 75] on select "Choose an option... Pending Applied Excluded (Questions) Excluded (Expired) Exc…" at bounding box center [409, 72] width 69 height 13
click at [375, 66] on select "Choose an option... Pending Applied Excluded (Questions) Excluded (Expired) Exc…" at bounding box center [409, 72] width 69 height 13
select select ""pending""
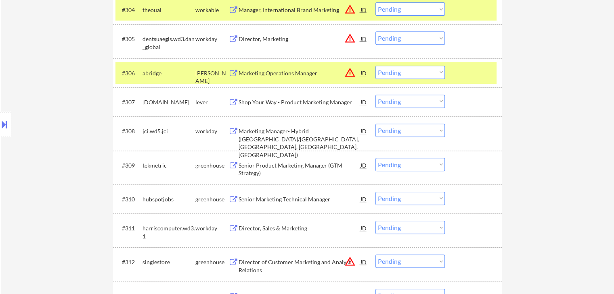
click at [307, 99] on div "Shop Your Way - Product Marketing Manager" at bounding box center [299, 102] width 122 height 8
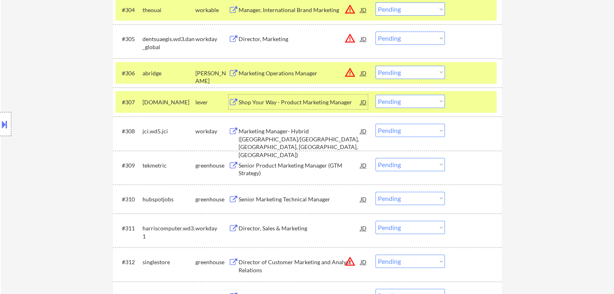
click at [390, 102] on select "Choose an option... Pending Applied Excluded (Questions) Excluded (Expired) Exc…" at bounding box center [409, 101] width 69 height 13
click at [375, 95] on select "Choose an option... Pending Applied Excluded (Questions) Excluded (Expired) Exc…" at bounding box center [409, 101] width 69 height 13
select select ""pending""
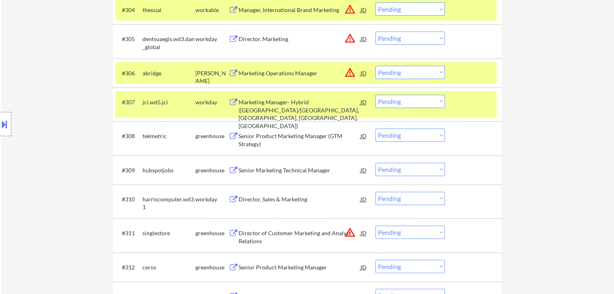
click at [305, 139] on div "Senior Product Marketing Manager (GTM Strategy)" at bounding box center [299, 140] width 122 height 16
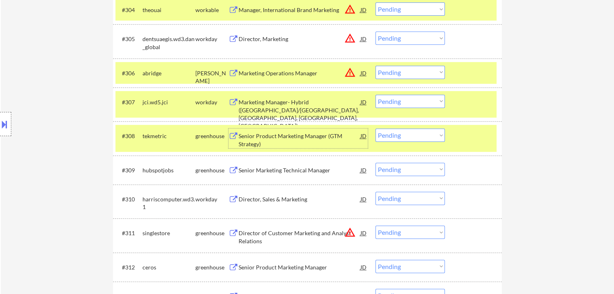
scroll to position [403, 0]
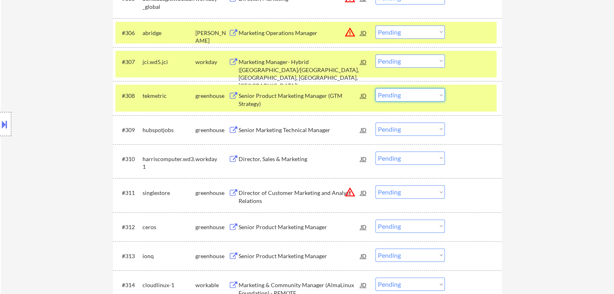
click at [390, 99] on select "Choose an option... Pending Applied Excluded (Questions) Excluded (Expired) Exc…" at bounding box center [409, 94] width 69 height 13
click at [375, 88] on select "Choose an option... Pending Applied Excluded (Questions) Excluded (Expired) Exc…" at bounding box center [409, 94] width 69 height 13
select select ""pending""
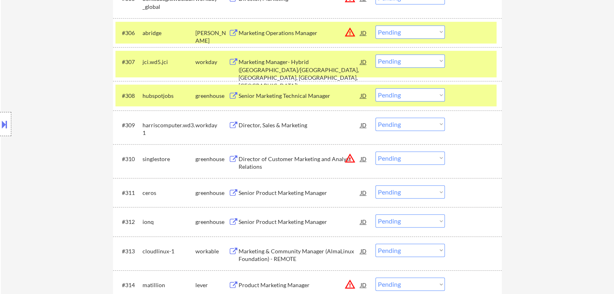
scroll to position [444, 0]
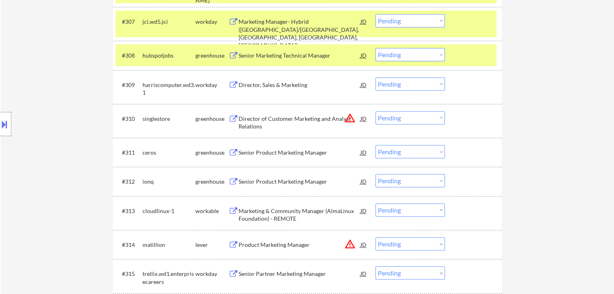
click at [295, 152] on div "Senior Product Marketing Manager" at bounding box center [299, 153] width 122 height 8
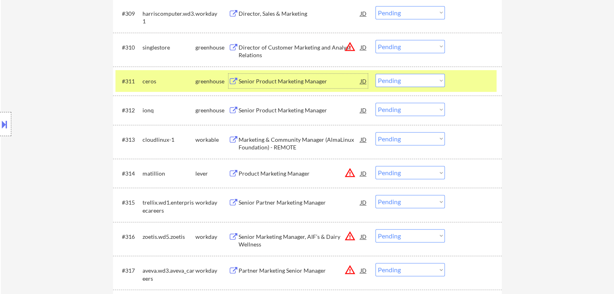
scroll to position [524, 0]
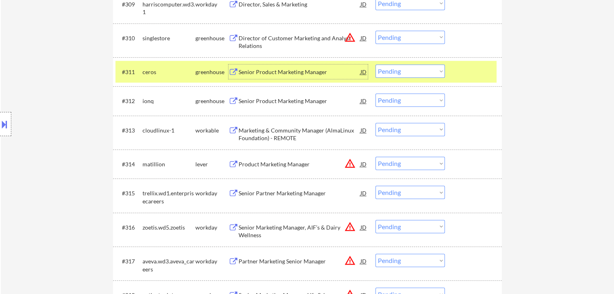
click at [402, 77] on select "Choose an option... Pending Applied Excluded (Questions) Excluded (Expired) Exc…" at bounding box center [409, 71] width 69 height 13
click at [375, 65] on select "Choose an option... Pending Applied Excluded (Questions) Excluded (Expired) Exc…" at bounding box center [409, 71] width 69 height 13
select select ""pending""
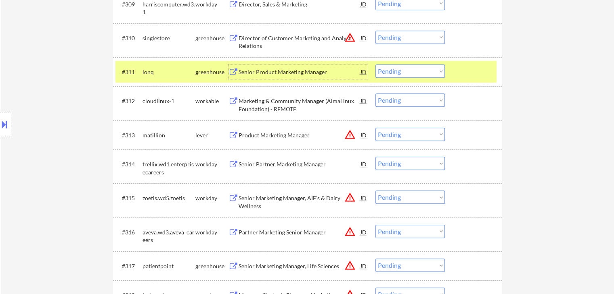
click at [293, 72] on div "Senior Product Marketing Manager" at bounding box center [299, 72] width 122 height 8
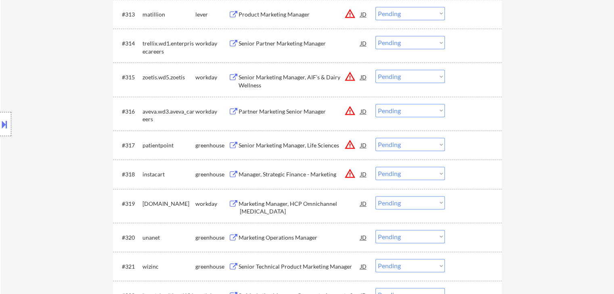
scroll to position [686, 0]
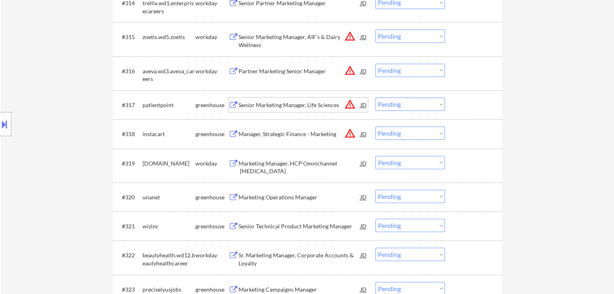
click at [290, 106] on div "Senior Marketing Manager, Life Sciences" at bounding box center [299, 105] width 122 height 8
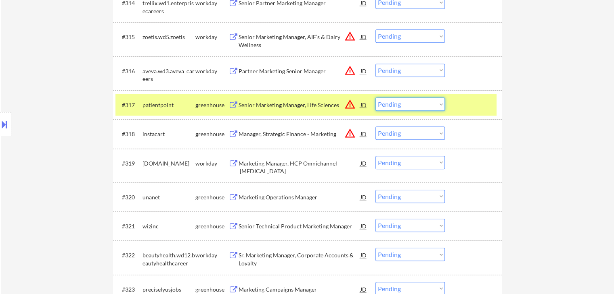
click at [408, 106] on select "Choose an option... Pending Applied Excluded (Questions) Excluded (Expired) Exc…" at bounding box center [409, 104] width 69 height 13
click at [375, 98] on select "Choose an option... Pending Applied Excluded (Questions) Excluded (Expired) Exc…" at bounding box center [409, 104] width 69 height 13
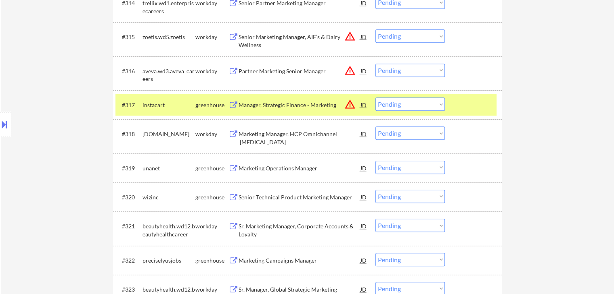
click at [305, 105] on div "Manager, Strategic Finance - Marketing" at bounding box center [299, 105] width 122 height 8
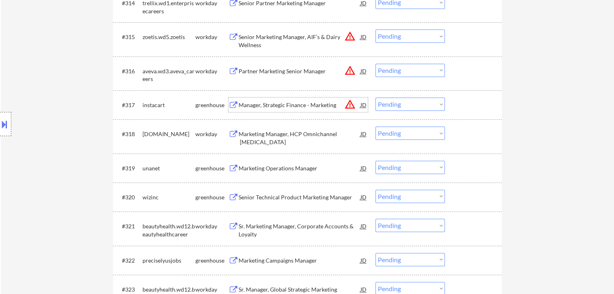
click at [392, 106] on select "Choose an option... Pending Applied Excluded (Questions) Excluded (Expired) Exc…" at bounding box center [409, 104] width 69 height 13
click at [375, 98] on select "Choose an option... Pending Applied Excluded (Questions) Excluded (Expired) Exc…" at bounding box center [409, 104] width 69 height 13
select select ""pending""
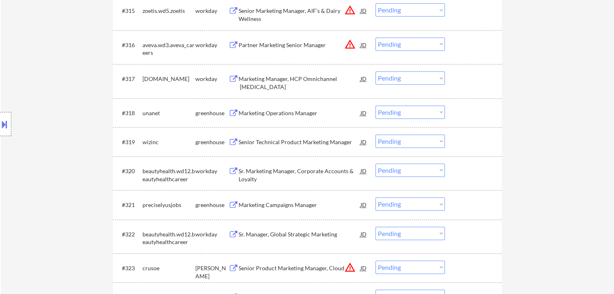
scroll to position [726, 0]
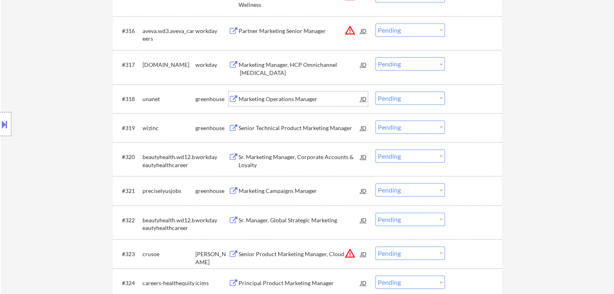
click at [279, 96] on div "Marketing Operations Manager" at bounding box center [299, 99] width 122 height 8
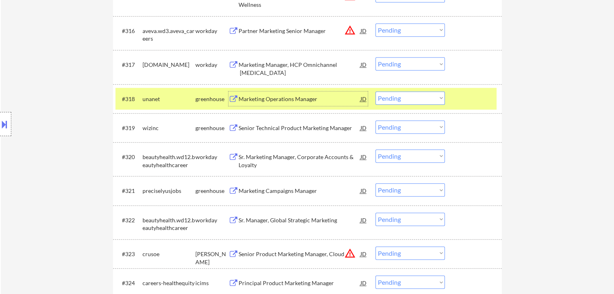
click at [402, 100] on select "Choose an option... Pending Applied Excluded (Questions) Excluded (Expired) Exc…" at bounding box center [409, 98] width 69 height 13
click at [375, 92] on select "Choose an option... Pending Applied Excluded (Questions) Excluded (Expired) Exc…" at bounding box center [409, 98] width 69 height 13
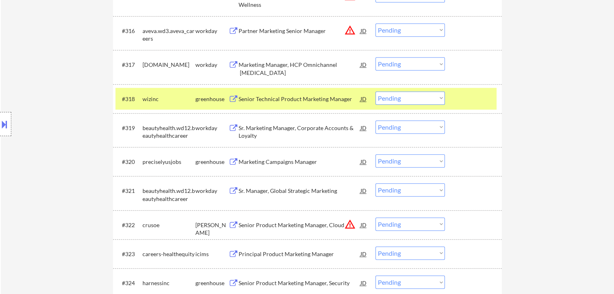
click at [324, 102] on div "Senior Technical Product Marketing Manager" at bounding box center [299, 99] width 122 height 8
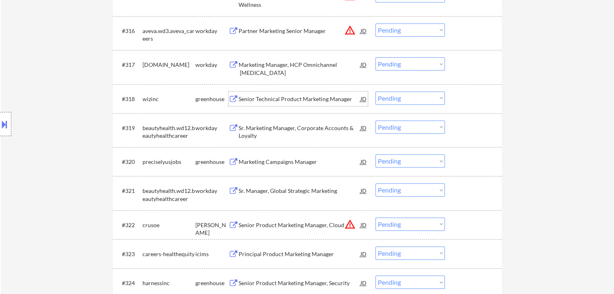
click at [390, 97] on select "Choose an option... Pending Applied Excluded (Questions) Excluded (Expired) Exc…" at bounding box center [409, 98] width 69 height 13
click at [375, 92] on select "Choose an option... Pending Applied Excluded (Questions) Excluded (Expired) Exc…" at bounding box center [409, 98] width 69 height 13
select select ""pending""
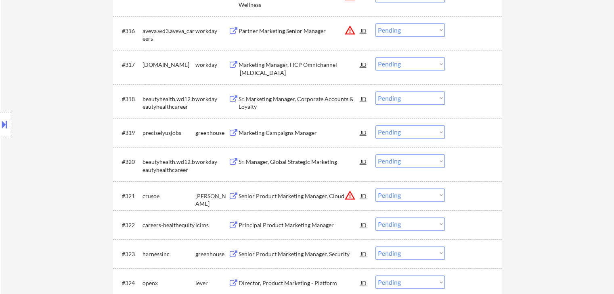
click at [293, 131] on div "Marketing Campaigns Manager" at bounding box center [299, 133] width 122 height 8
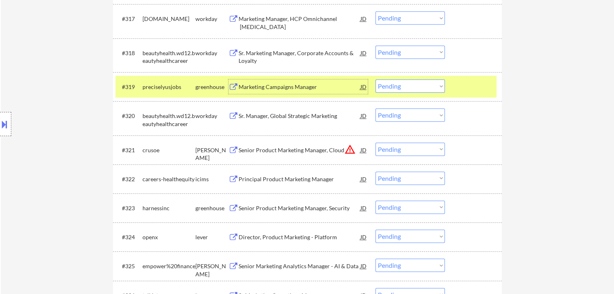
scroll to position [807, 0]
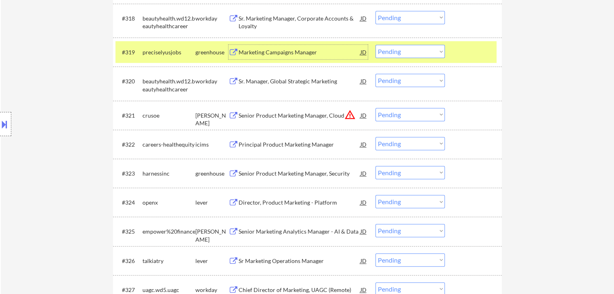
click at [405, 53] on select "Choose an option... Pending Applied Excluded (Questions) Excluded (Expired) Exc…" at bounding box center [409, 51] width 69 height 13
click at [375, 45] on select "Choose an option... Pending Applied Excluded (Questions) Excluded (Expired) Exc…" at bounding box center [409, 51] width 69 height 13
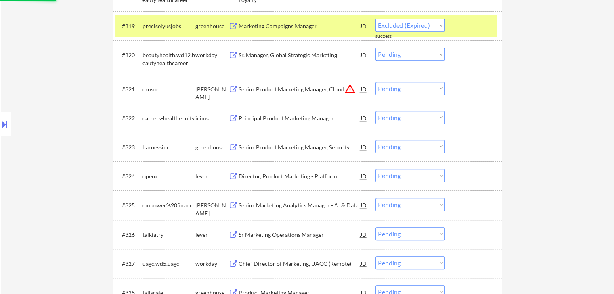
scroll to position [847, 0]
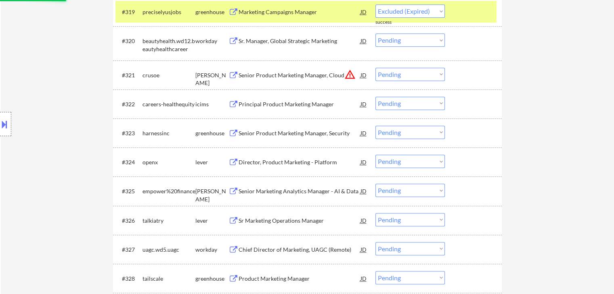
select select ""pending""
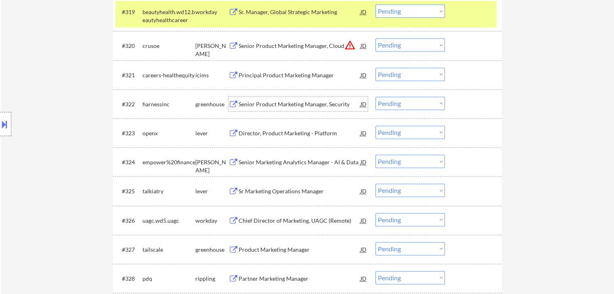
click at [274, 103] on div "Senior Product Marketing Manager, Security" at bounding box center [299, 104] width 122 height 8
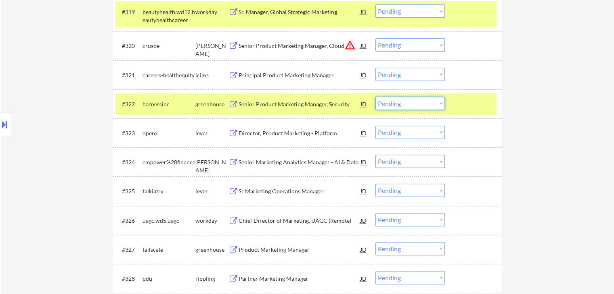
click at [401, 101] on select "Choose an option... Pending Applied Excluded (Questions) Excluded (Expired) Exc…" at bounding box center [409, 103] width 69 height 13
click at [375, 97] on select "Choose an option... Pending Applied Excluded (Questions) Excluded (Expired) Exc…" at bounding box center [409, 103] width 69 height 13
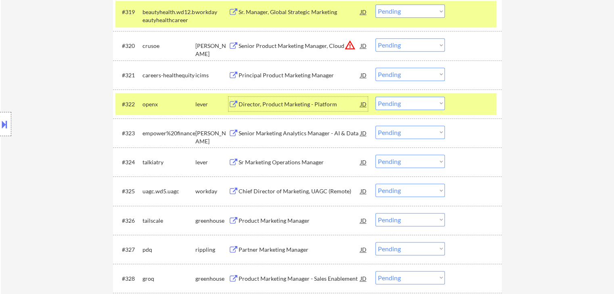
click at [302, 103] on div "Director, Product Marketing - Platform" at bounding box center [299, 104] width 122 height 8
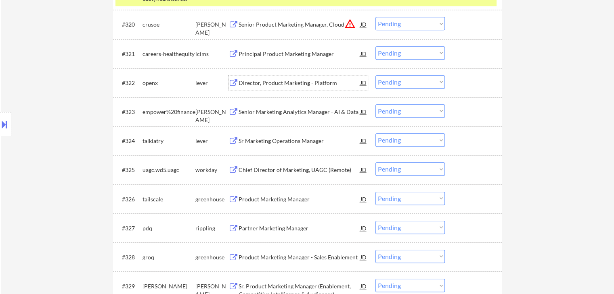
scroll to position [887, 0]
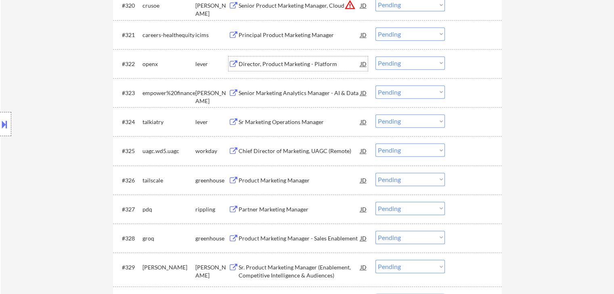
click at [405, 62] on select "Choose an option... Pending Applied Excluded (Questions) Excluded (Expired) Exc…" at bounding box center [409, 62] width 69 height 13
click at [375, 56] on select "Choose an option... Pending Applied Excluded (Questions) Excluded (Expired) Exc…" at bounding box center [409, 62] width 69 height 13
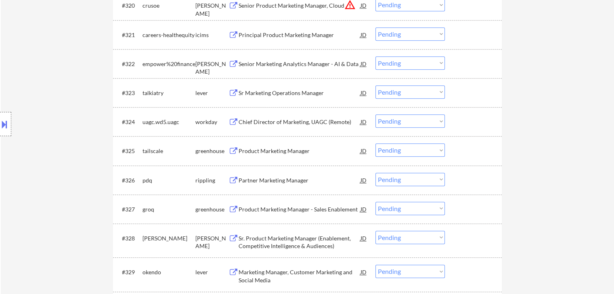
click at [281, 61] on div "Senior Marketing Analytics Manager - AI & Data" at bounding box center [299, 64] width 122 height 8
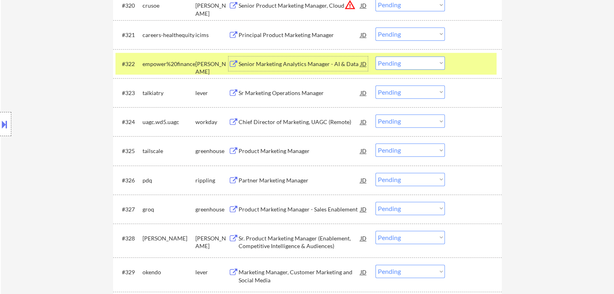
click at [413, 65] on select "Choose an option... Pending Applied Excluded (Questions) Excluded (Expired) Exc…" at bounding box center [409, 62] width 69 height 13
click at [375, 56] on select "Choose an option... Pending Applied Excluded (Questions) Excluded (Expired) Exc…" at bounding box center [409, 62] width 69 height 13
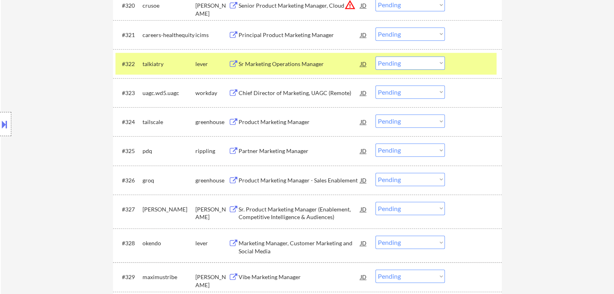
click at [295, 63] on div "Sr Marketing Operations Manager" at bounding box center [299, 64] width 122 height 8
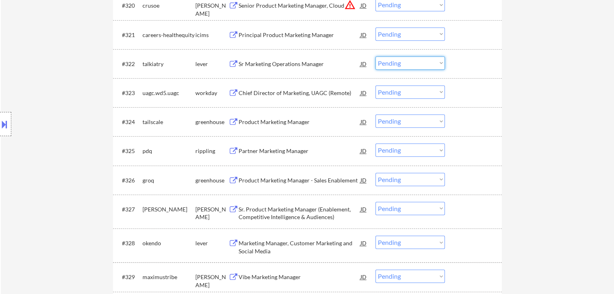
click at [397, 61] on select "Choose an option... Pending Applied Excluded (Questions) Excluded (Expired) Exc…" at bounding box center [409, 62] width 69 height 13
click at [375, 56] on select "Choose an option... Pending Applied Excluded (Questions) Excluded (Expired) Exc…" at bounding box center [409, 62] width 69 height 13
select select ""pending""
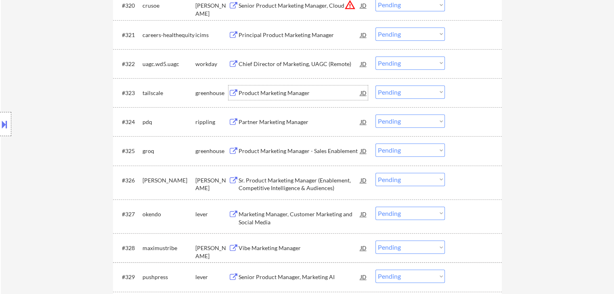
click at [282, 92] on div "Product Marketing Manager" at bounding box center [299, 93] width 122 height 8
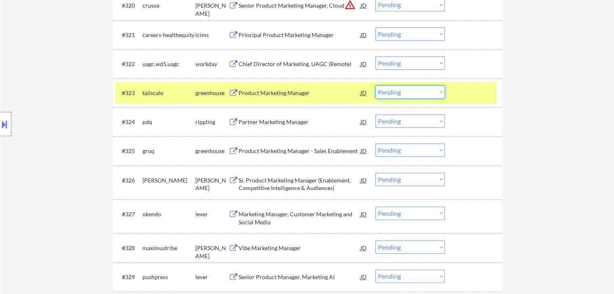
click at [405, 91] on select "Choose an option... Pending Applied Excluded (Questions) Excluded (Expired) Exc…" at bounding box center [409, 92] width 69 height 13
click at [375, 86] on select "Choose an option... Pending Applied Excluded (Questions) Excluded (Expired) Exc…" at bounding box center [409, 92] width 69 height 13
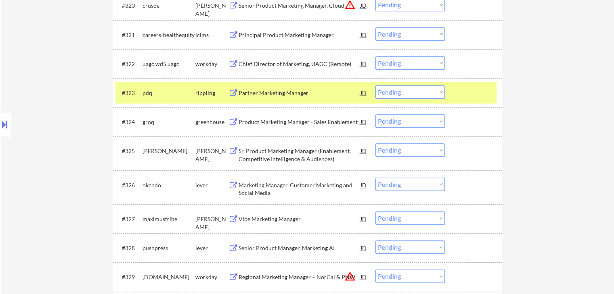
click at [299, 94] on div "Partner Marketing Manager" at bounding box center [299, 93] width 122 height 8
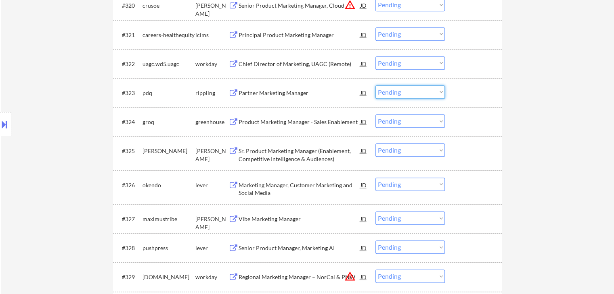
click at [396, 93] on select "Choose an option... Pending Applied Excluded (Questions) Excluded (Expired) Exc…" at bounding box center [409, 92] width 69 height 13
click at [375, 86] on select "Choose an option... Pending Applied Excluded (Questions) Excluded (Expired) Exc…" at bounding box center [409, 92] width 69 height 13
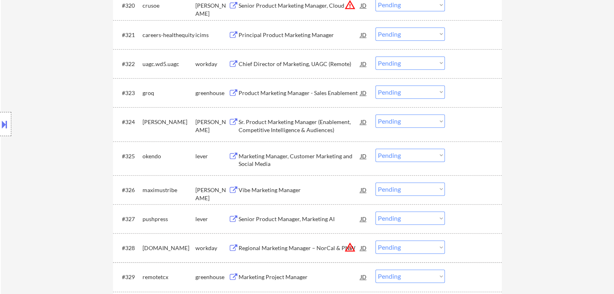
click at [282, 92] on div "Product Marketing Manager - Sales Enablement" at bounding box center [299, 93] width 122 height 8
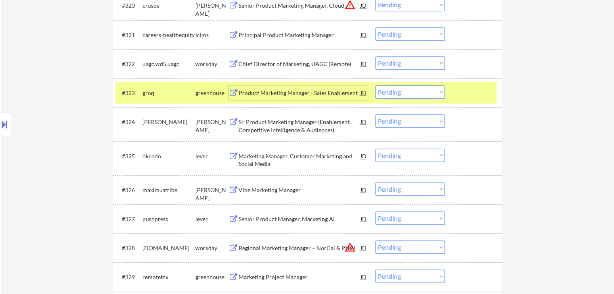
click at [413, 92] on select "Choose an option... Pending Applied Excluded (Questions) Excluded (Expired) Exc…" at bounding box center [409, 92] width 69 height 13
click at [375, 86] on select "Choose an option... Pending Applied Excluded (Questions) Excluded (Expired) Exc…" at bounding box center [409, 92] width 69 height 13
select select ""pending""
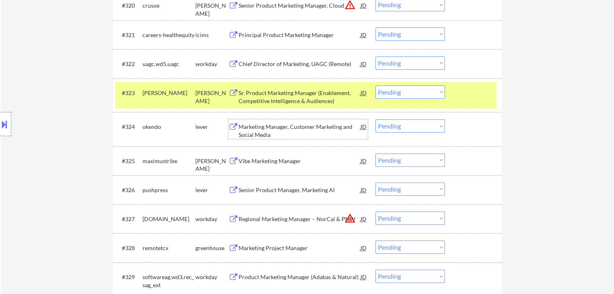
click at [318, 128] on div "Marketing Manager, Customer Marketing and Social Media" at bounding box center [299, 131] width 122 height 16
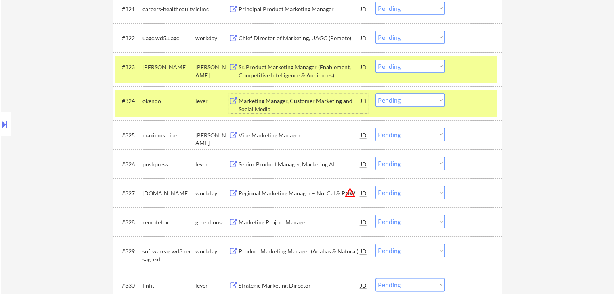
scroll to position [928, 0]
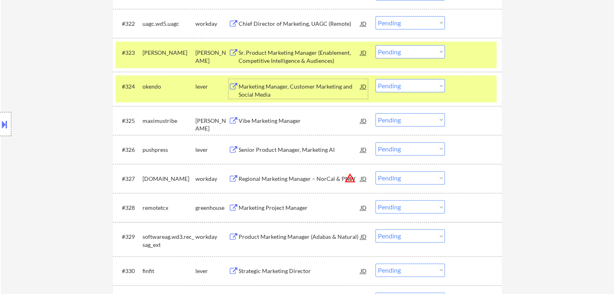
click at [401, 88] on select "Choose an option... Pending Applied Excluded (Questions) Excluded (Expired) Exc…" at bounding box center [409, 85] width 69 height 13
click at [375, 79] on select "Choose an option... Pending Applied Excluded (Questions) Excluded (Expired) Exc…" at bounding box center [409, 85] width 69 height 13
select select ""pending""
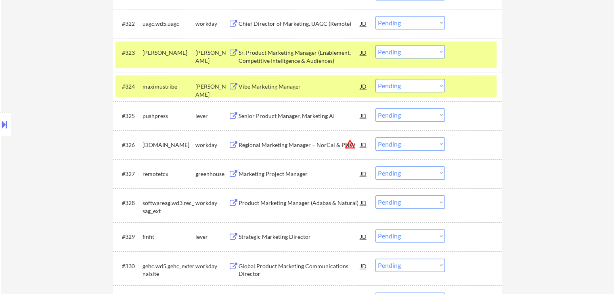
click at [301, 117] on div "Senior Product Manager, Marketing AI" at bounding box center [299, 116] width 122 height 8
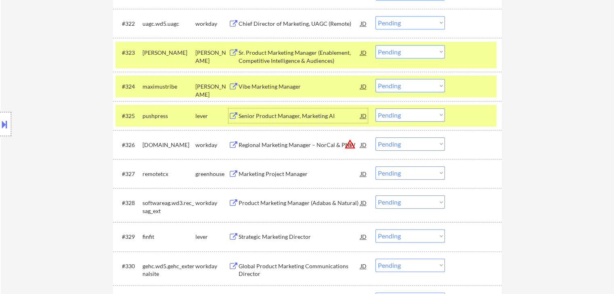
click at [399, 114] on select "Choose an option... Pending Applied Excluded (Questions) Excluded (Expired) Exc…" at bounding box center [409, 115] width 69 height 13
click at [375, 109] on select "Choose an option... Pending Applied Excluded (Questions) Excluded (Expired) Exc…" at bounding box center [409, 115] width 69 height 13
select select ""pending""
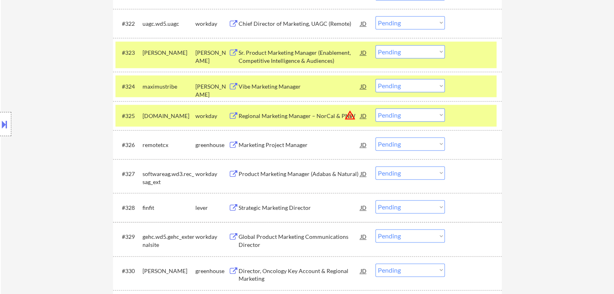
click at [269, 87] on div "Vibe Marketing Manager" at bounding box center [299, 87] width 122 height 8
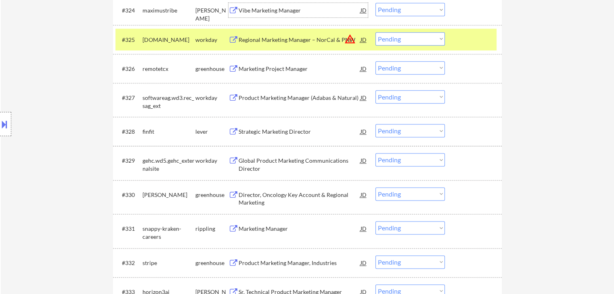
scroll to position [1008, 0]
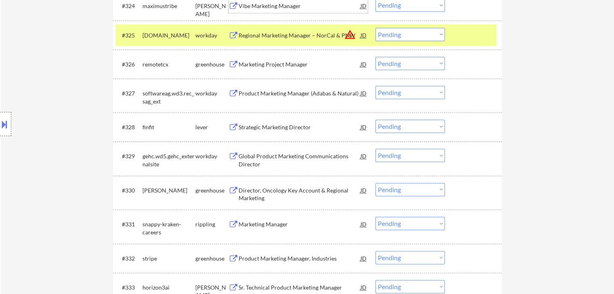
click at [273, 65] on div "Marketing Project Manager" at bounding box center [299, 65] width 122 height 8
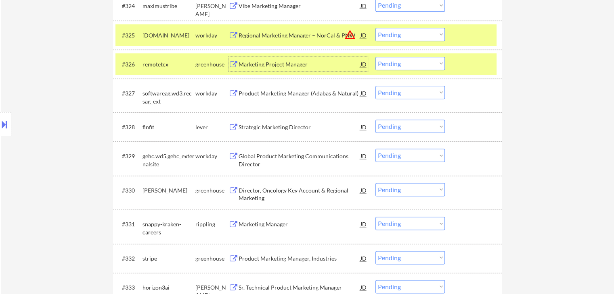
click at [417, 65] on select "Choose an option... Pending Applied Excluded (Questions) Excluded (Expired) Exc…" at bounding box center [409, 63] width 69 height 13
click at [375, 57] on select "Choose an option... Pending Applied Excluded (Questions) Excluded (Expired) Exc…" at bounding box center [409, 63] width 69 height 13
select select ""pending""
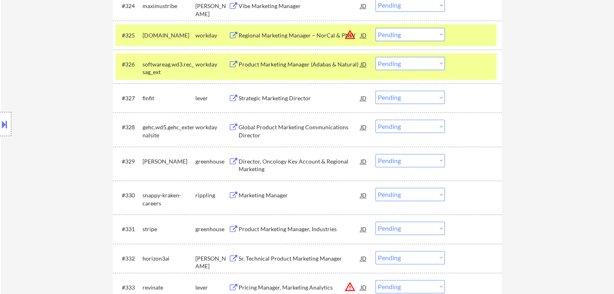
click at [292, 97] on div "Strategic Marketing Director" at bounding box center [299, 98] width 122 height 8
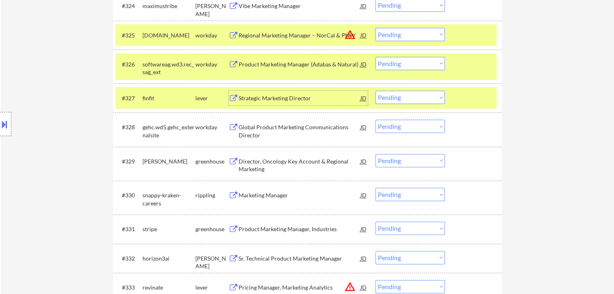
drag, startPoint x: 394, startPoint y: 96, endPoint x: 394, endPoint y: 102, distance: 6.1
click at [394, 96] on select "Choose an option... Pending Applied Excluded (Questions) Excluded (Expired) Exc…" at bounding box center [409, 97] width 69 height 13
click at [375, 91] on select "Choose an option... Pending Applied Excluded (Questions) Excluded (Expired) Exc…" at bounding box center [409, 97] width 69 height 13
select select ""pending""
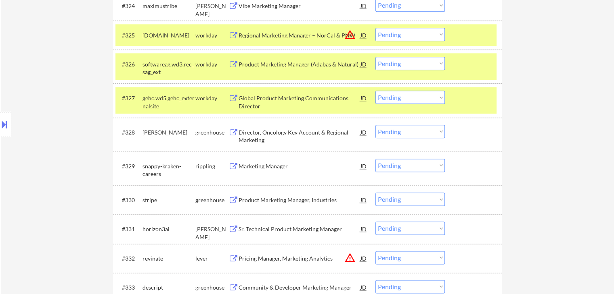
click at [318, 132] on div "Director, Oncology Key Account & Regional Marketing" at bounding box center [299, 137] width 122 height 16
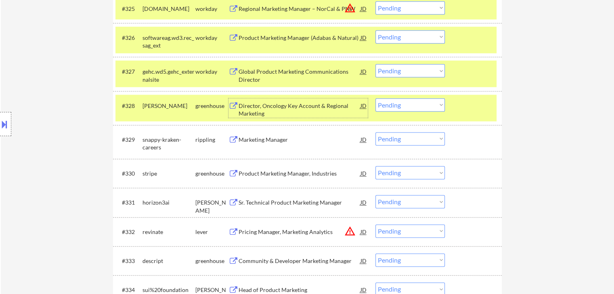
scroll to position [1049, 0]
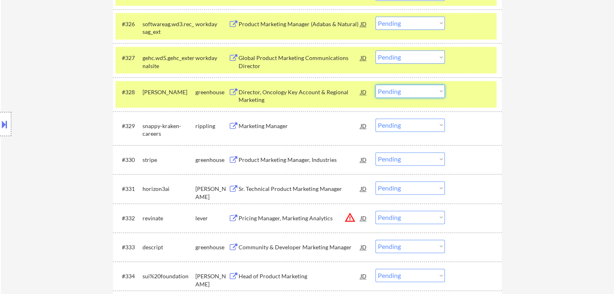
drag, startPoint x: 409, startPoint y: 89, endPoint x: 407, endPoint y: 95, distance: 6.3
click at [409, 89] on select "Choose an option... Pending Applied Excluded (Questions) Excluded (Expired) Exc…" at bounding box center [409, 91] width 69 height 13
click at [375, 85] on select "Choose an option... Pending Applied Excluded (Questions) Excluded (Expired) Exc…" at bounding box center [409, 91] width 69 height 13
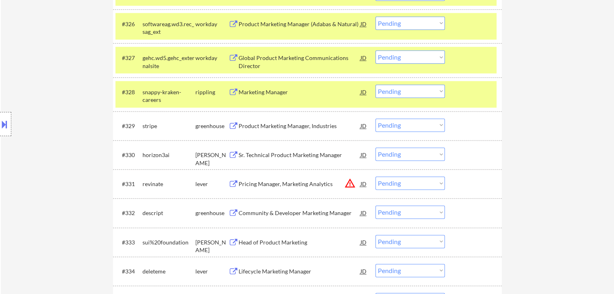
click at [267, 91] on div "Marketing Manager" at bounding box center [299, 92] width 122 height 8
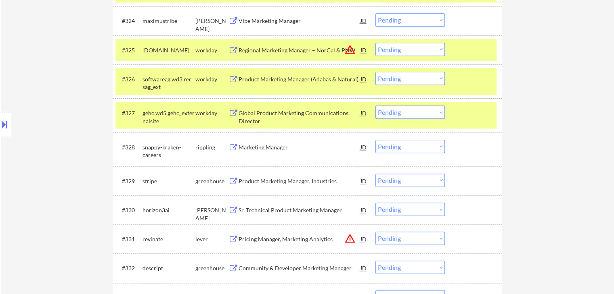
scroll to position [1034, 0]
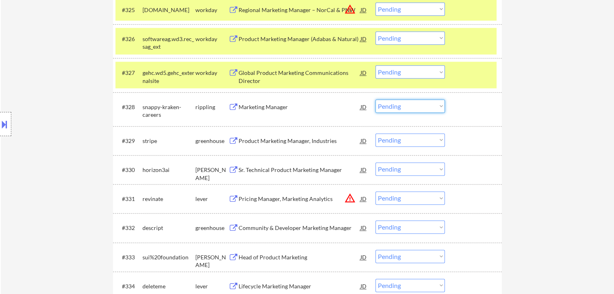
click at [388, 107] on select "Choose an option... Pending Applied Excluded (Questions) Excluded (Expired) Exc…" at bounding box center [409, 106] width 69 height 13
click at [375, 100] on select "Choose an option... Pending Applied Excluded (Questions) Excluded (Expired) Exc…" at bounding box center [409, 106] width 69 height 13
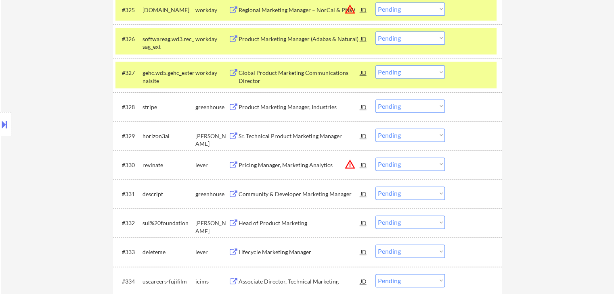
click at [284, 108] on div "Product Marketing Manager, Industries" at bounding box center [299, 107] width 122 height 8
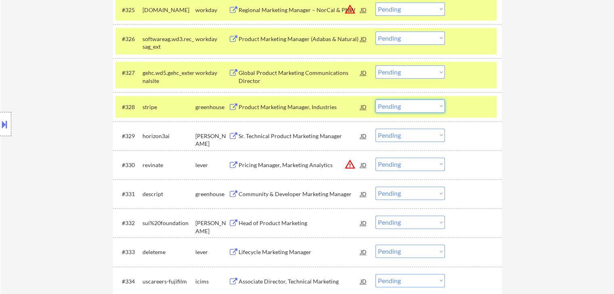
click at [390, 109] on select "Choose an option... Pending Applied Excluded (Questions) Excluded (Expired) Exc…" at bounding box center [409, 106] width 69 height 13
click at [375, 100] on select "Choose an option... Pending Applied Excluded (Questions) Excluded (Expired) Exc…" at bounding box center [409, 106] width 69 height 13
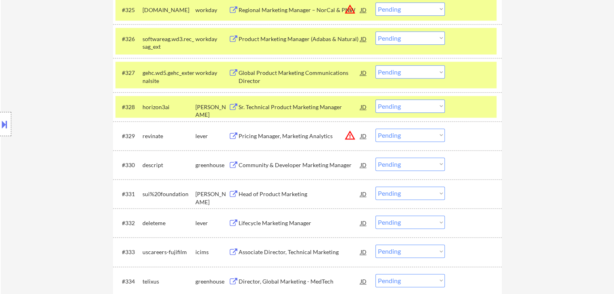
scroll to position [1074, 0]
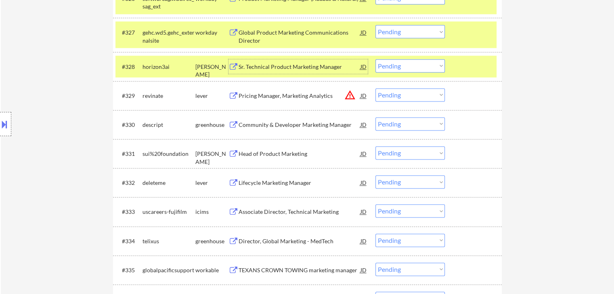
click at [290, 67] on div "Sr. Technical Product Marketing Manager" at bounding box center [299, 67] width 122 height 8
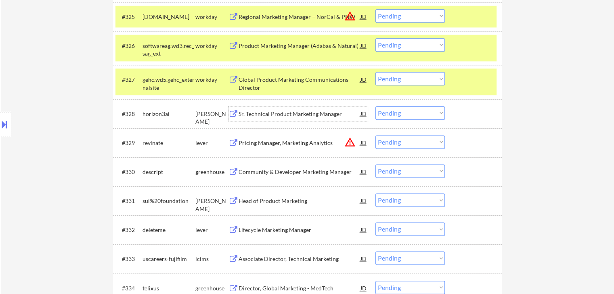
scroll to position [1041, 0]
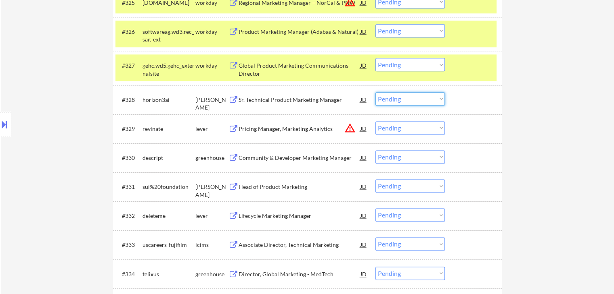
drag, startPoint x: 388, startPoint y: 96, endPoint x: 389, endPoint y: 103, distance: 6.5
click at [388, 96] on select "Choose an option... Pending Applied Excluded (Questions) Excluded (Expired) Exc…" at bounding box center [409, 98] width 69 height 13
click at [375, 92] on select "Choose an option... Pending Applied Excluded (Questions) Excluded (Expired) Exc…" at bounding box center [409, 98] width 69 height 13
select select ""pending""
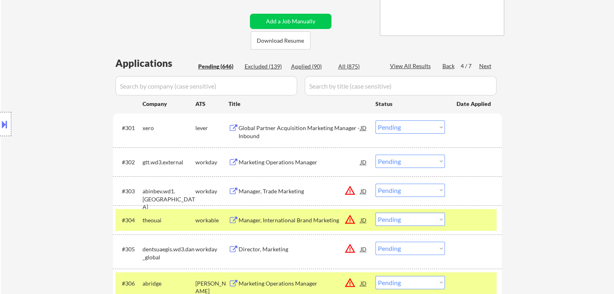
scroll to position [0, 0]
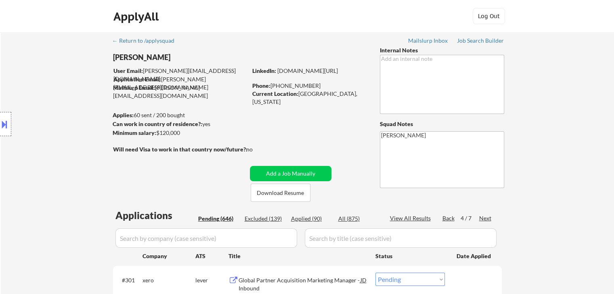
click at [305, 220] on div "Applied (90)" at bounding box center [311, 219] width 40 height 8
select select ""applied""
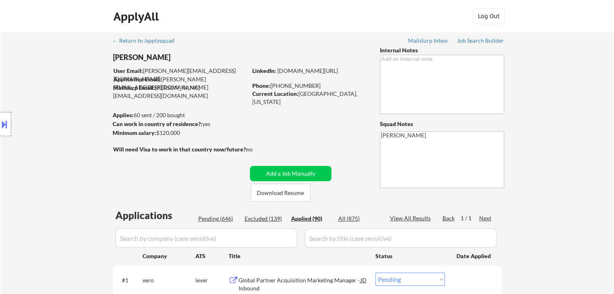
select select ""applied""
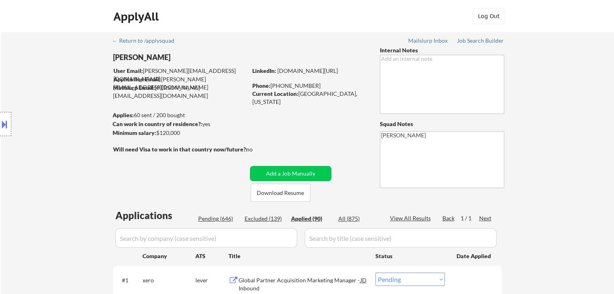
select select ""applied""
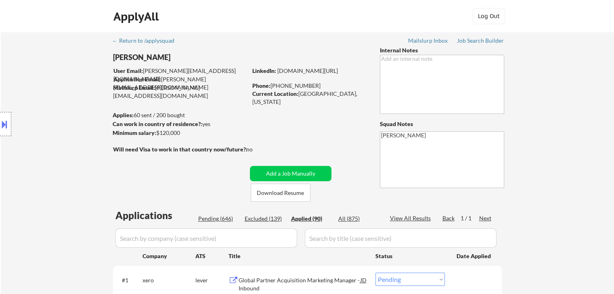
select select ""applied""
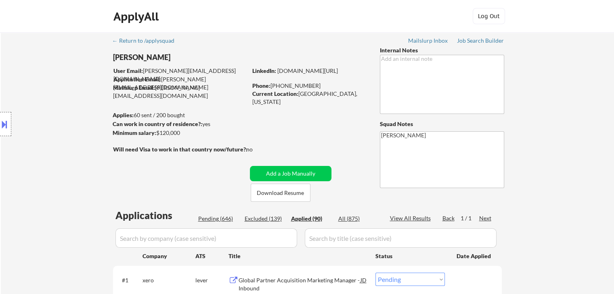
select select ""applied""
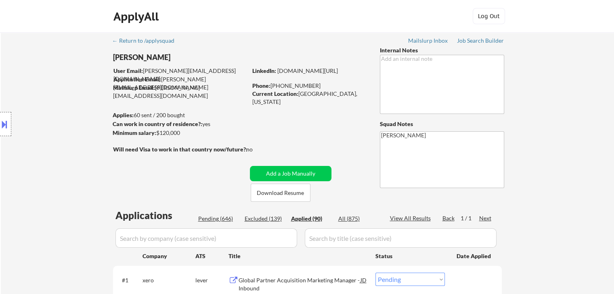
select select ""applied""
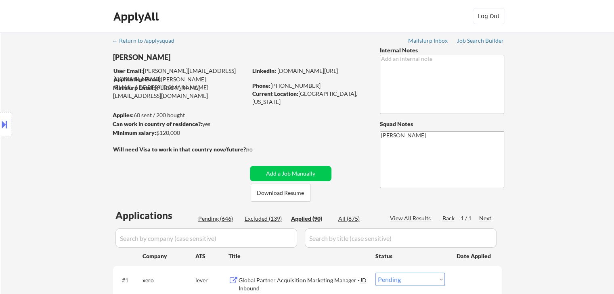
select select ""applied""
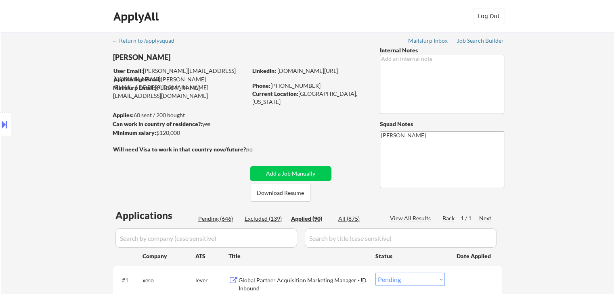
select select ""applied""
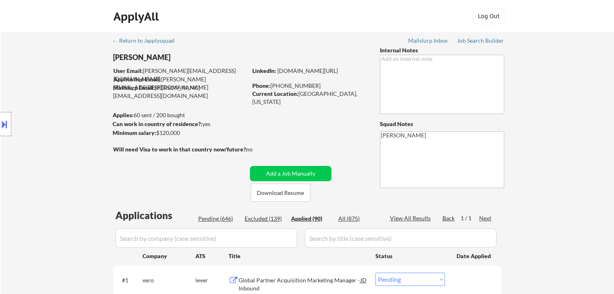
select select ""applied""
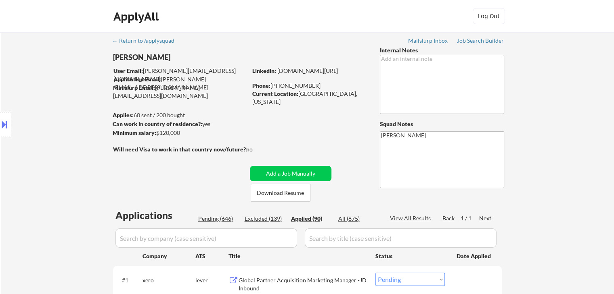
select select ""applied""
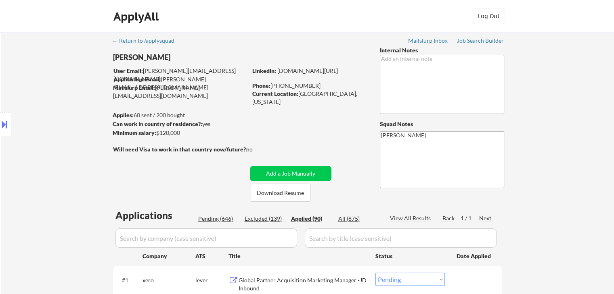
select select ""applied""
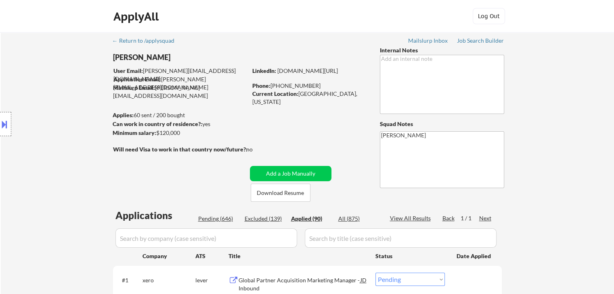
select select ""applied""
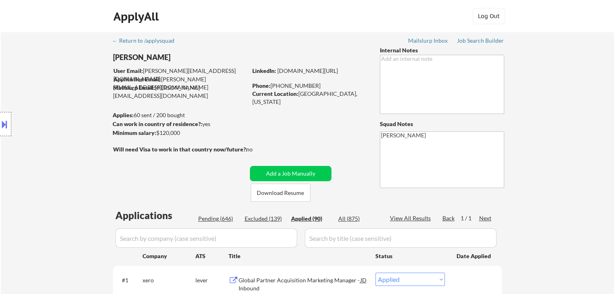
select select ""applied""
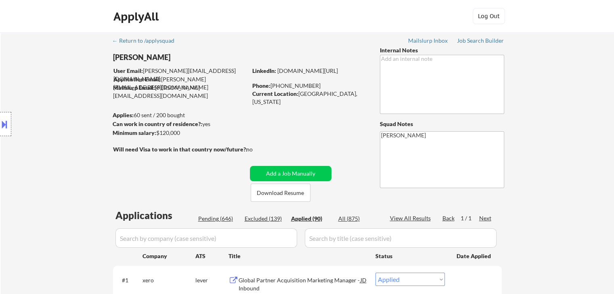
select select ""applied""
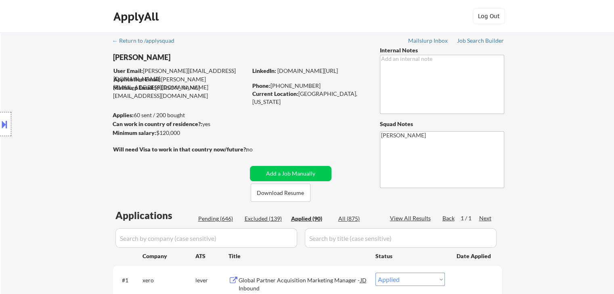
select select ""applied""
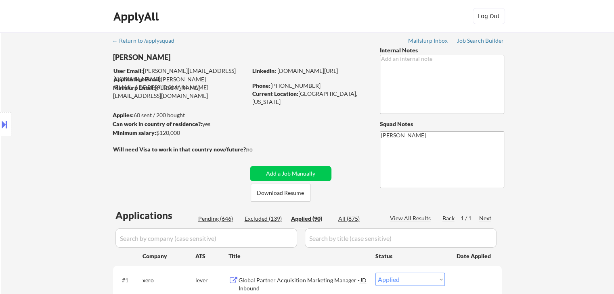
select select ""applied""
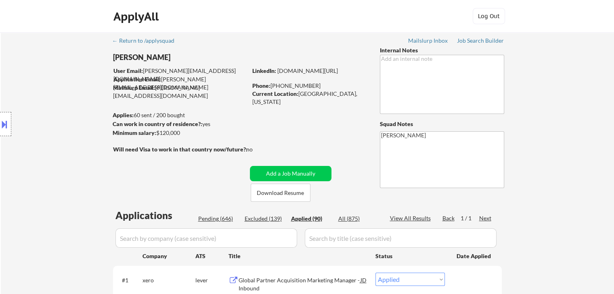
select select ""applied""
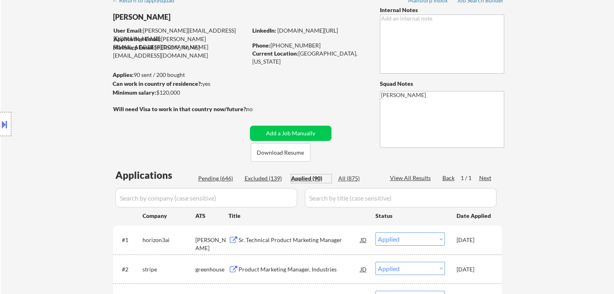
click at [103, 117] on div "Location Inclusions: [GEOGRAPHIC_DATA], [GEOGRAPHIC_DATA] [GEOGRAPHIC_DATA], [G…" at bounding box center [72, 125] width 144 height 150
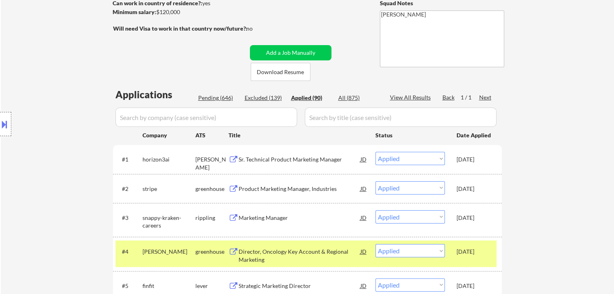
click at [302, 161] on div "Sr. Technical Product Marketing Manager" at bounding box center [299, 160] width 122 height 8
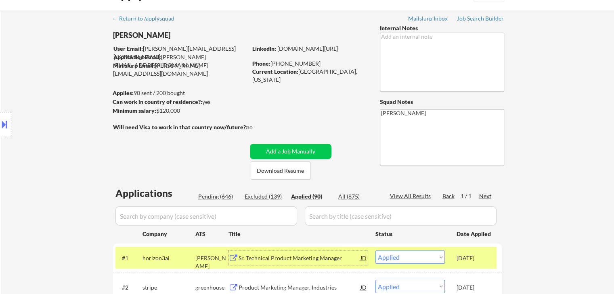
scroll to position [0, 0]
